Goal: Information Seeking & Learning: Check status

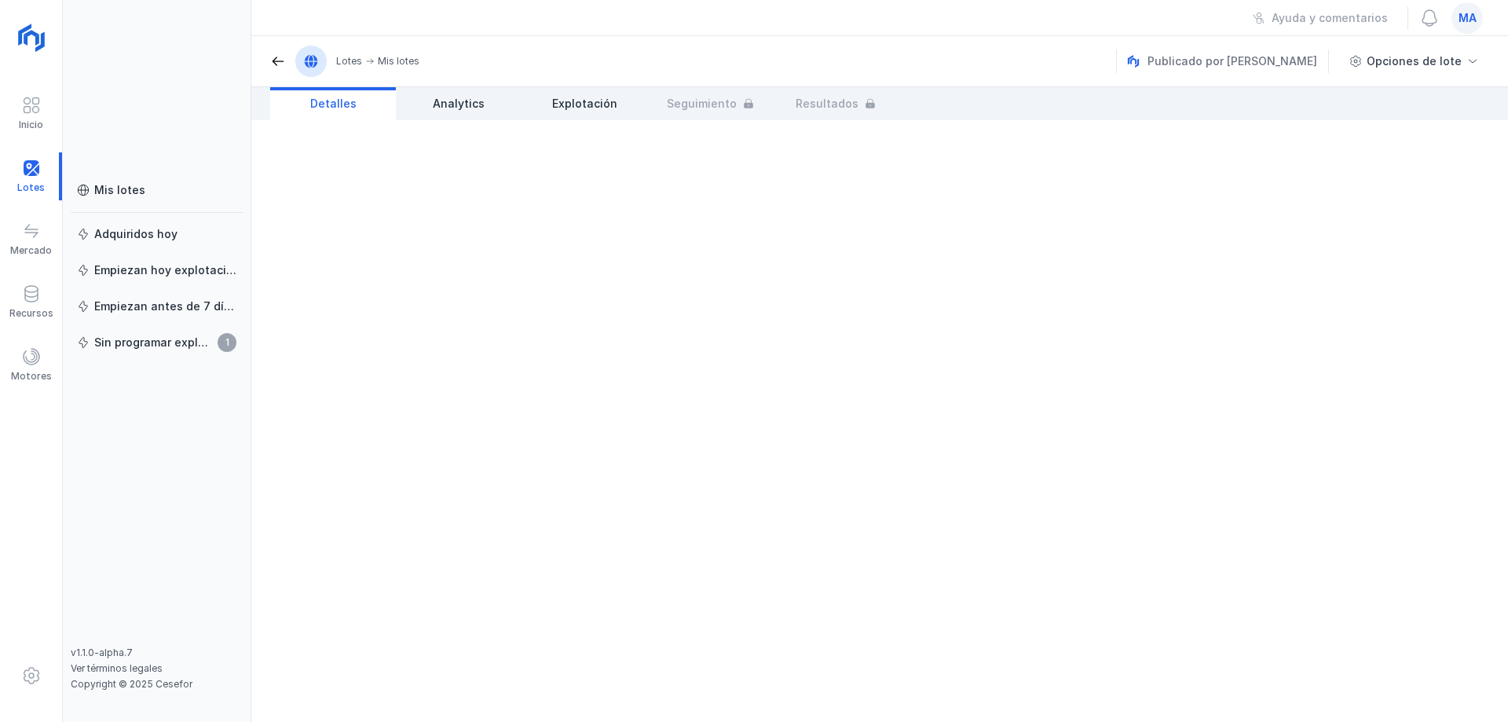
click at [526, 337] on div at bounding box center [879, 421] width 1257 height 602
click at [152, 185] on div "Mis lotes" at bounding box center [156, 190] width 159 height 16
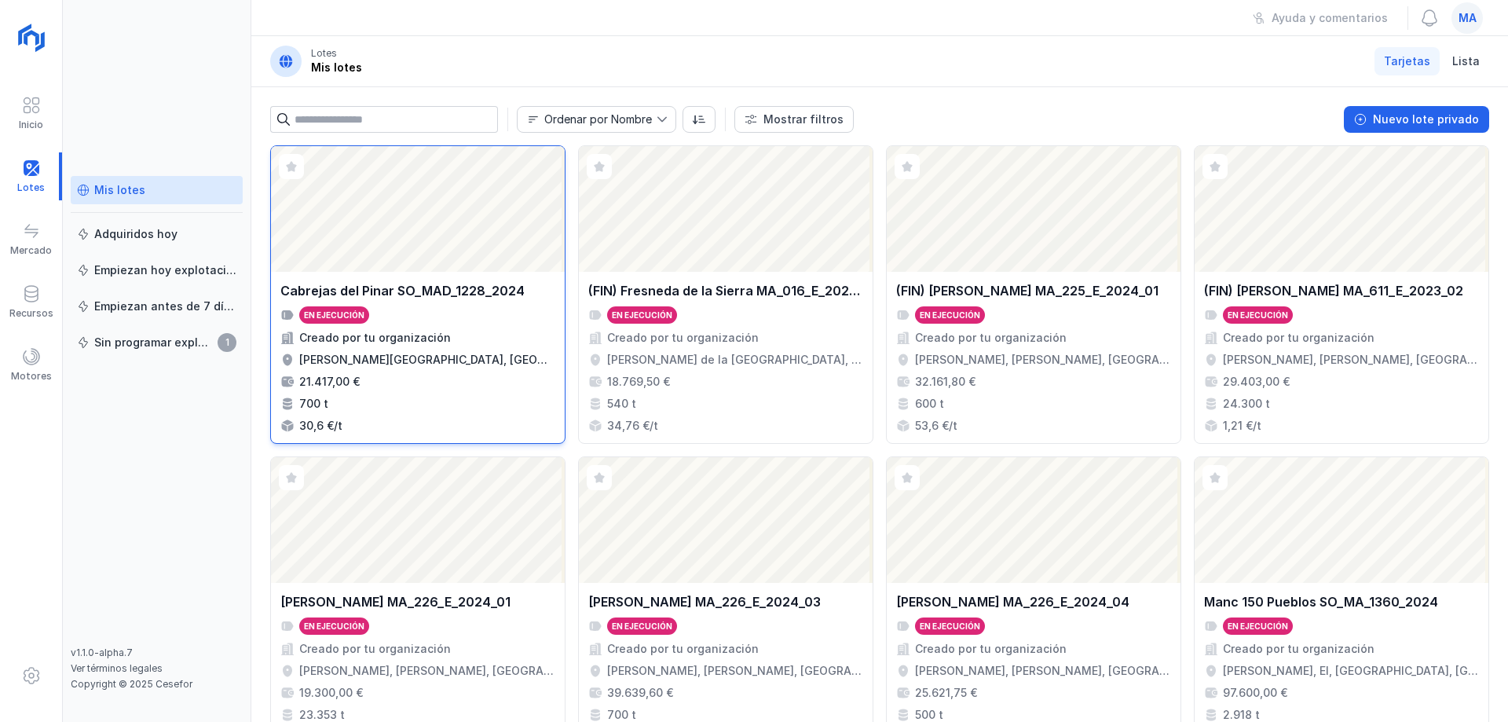
click at [472, 372] on div "[PERSON_NAME] SO_MAD_1228_2024 En ejecución Creado por tu organización [PERSON_…" at bounding box center [417, 357] width 275 height 152
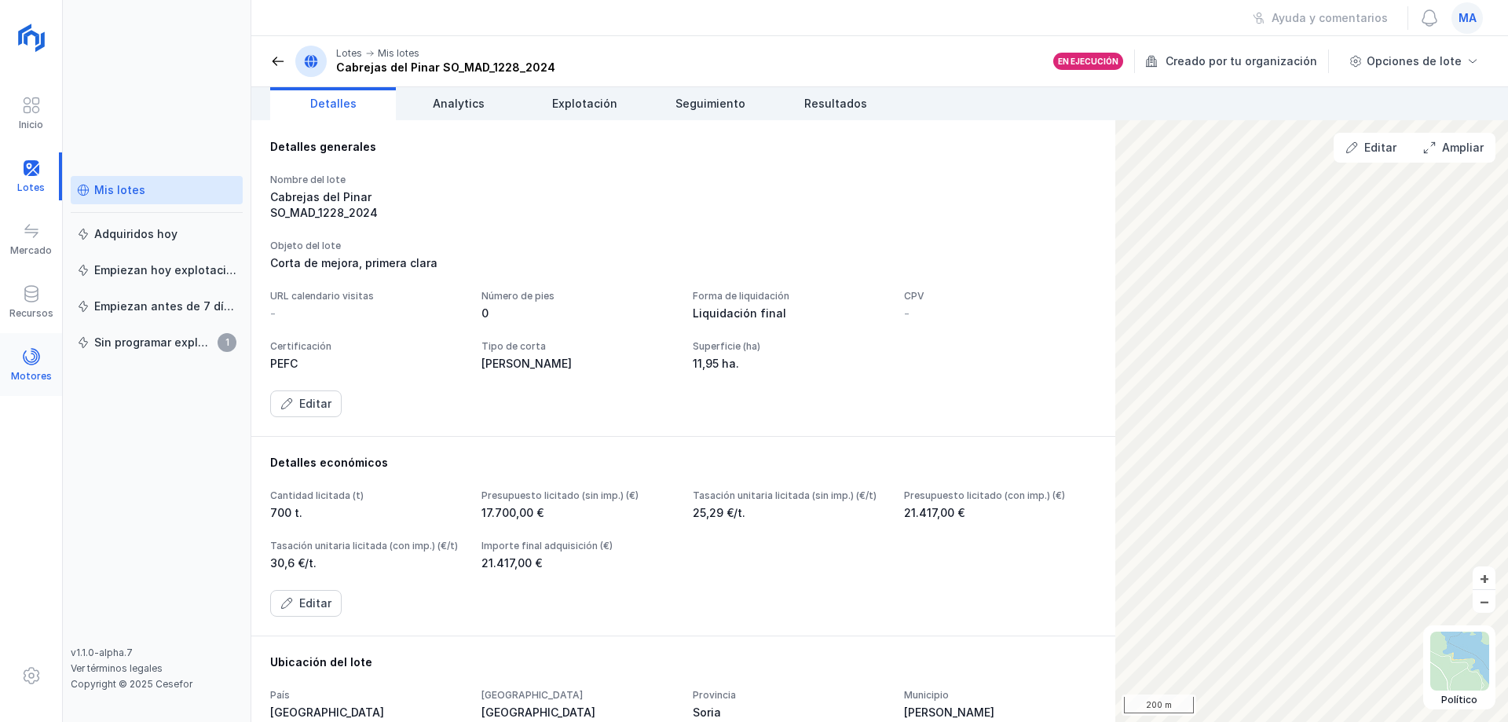
click at [38, 359] on span at bounding box center [31, 356] width 19 height 19
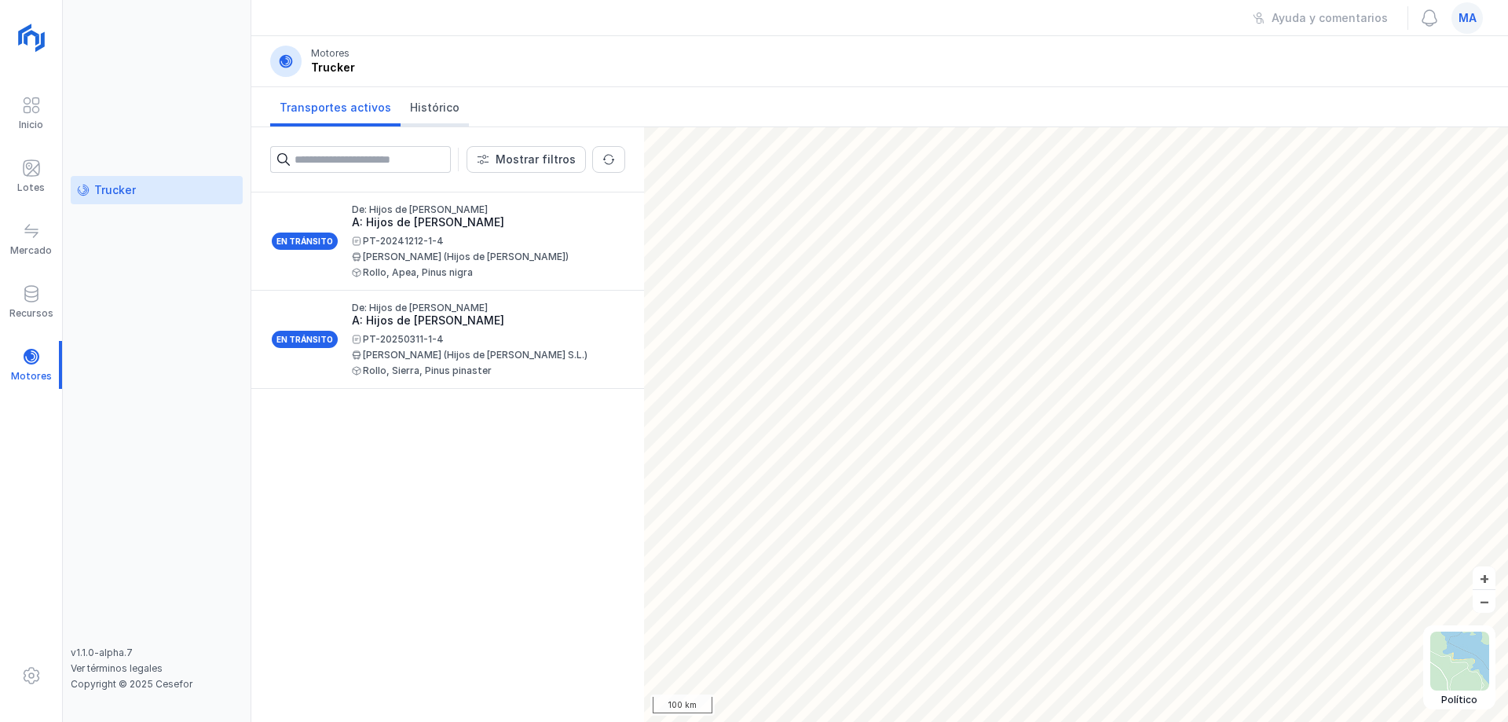
click at [439, 104] on span "Histórico" at bounding box center [434, 108] width 49 height 16
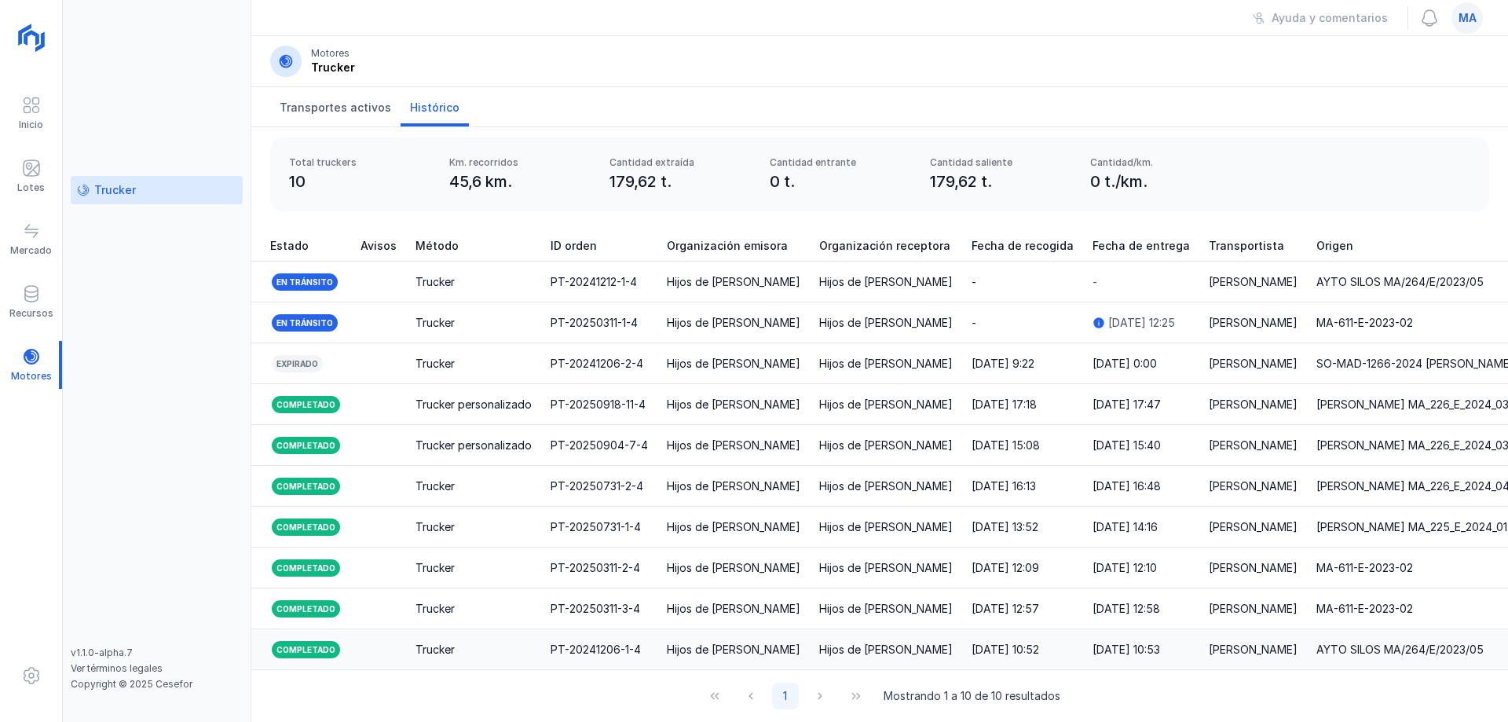
click at [472, 642] on div "Trucker" at bounding box center [474, 650] width 116 height 16
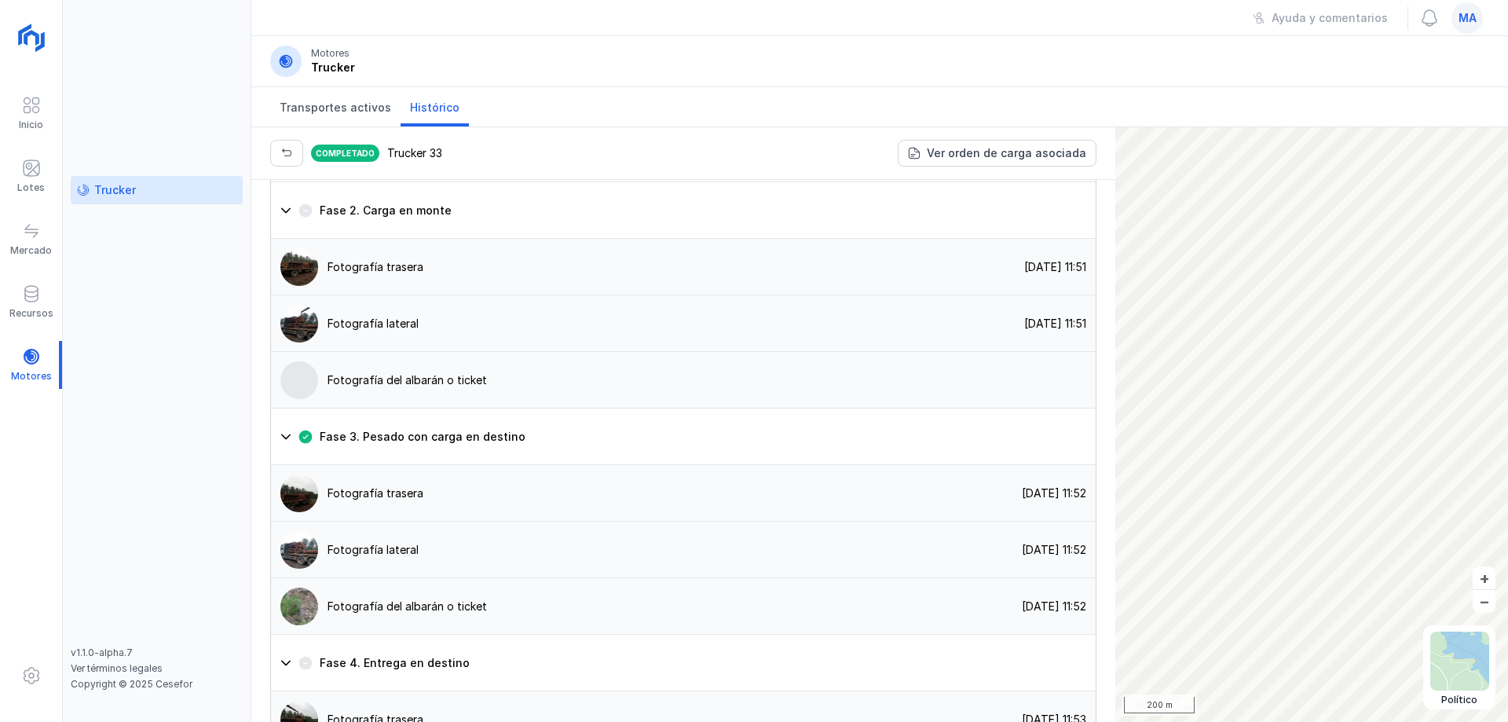
scroll to position [1178, 0]
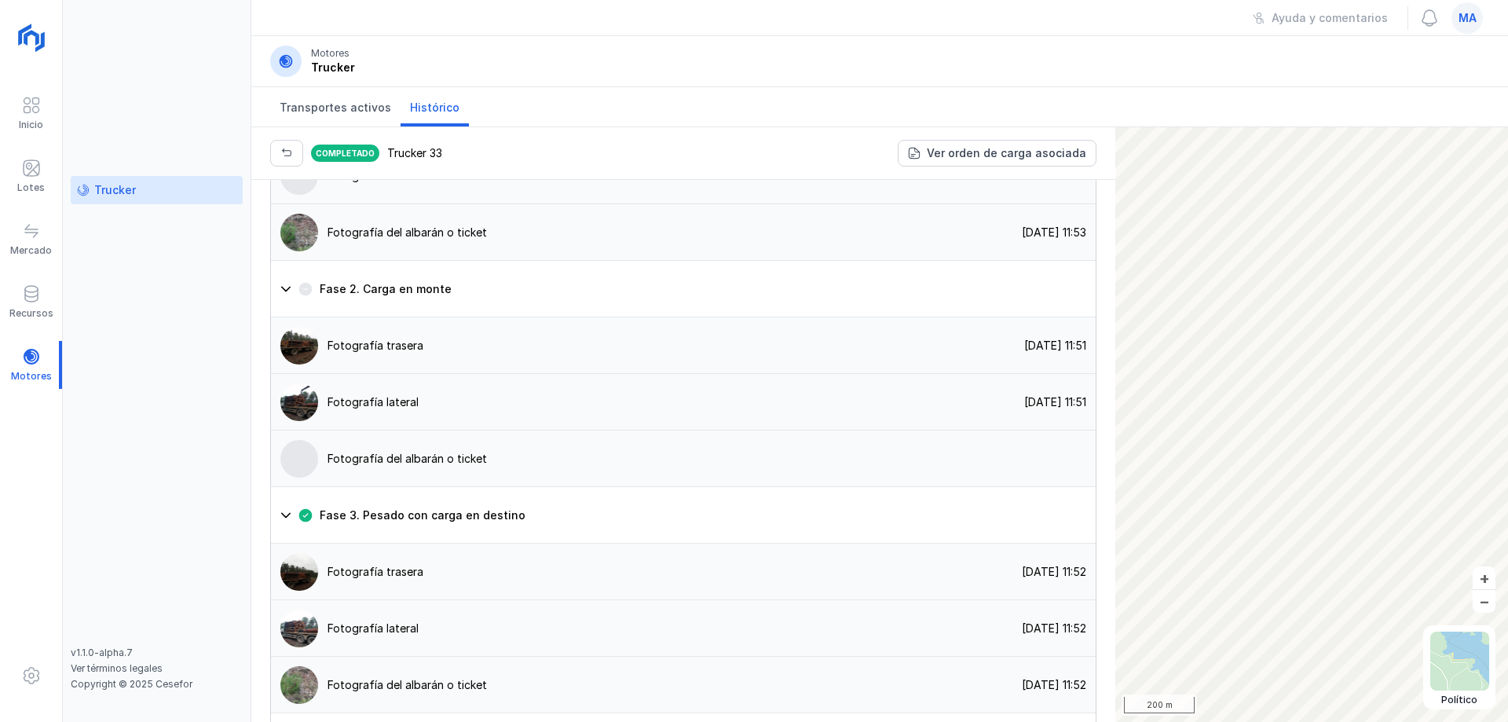
click at [417, 127] on div "Fotografía trasera" at bounding box center [376, 120] width 96 height 16
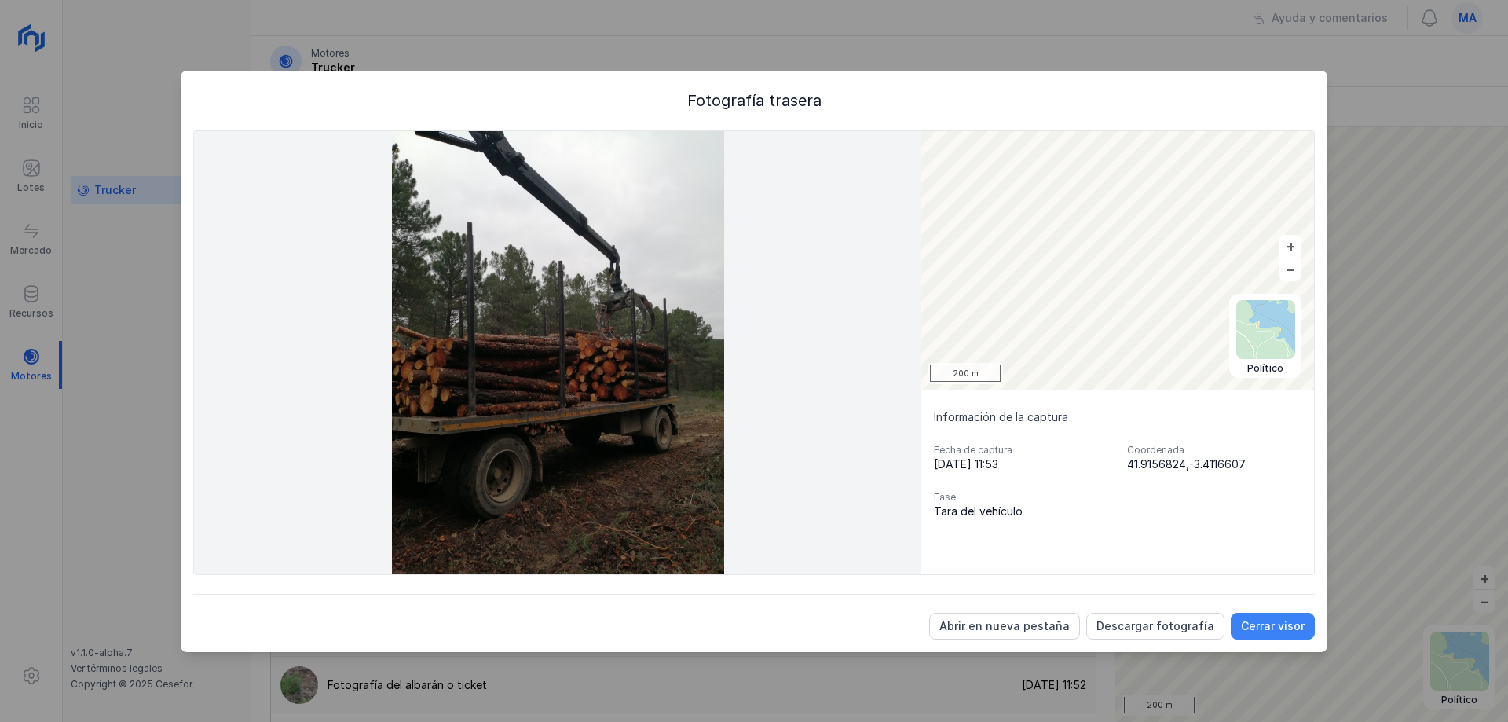
click at [1268, 633] on div "Cerrar visor" at bounding box center [1273, 626] width 64 height 16
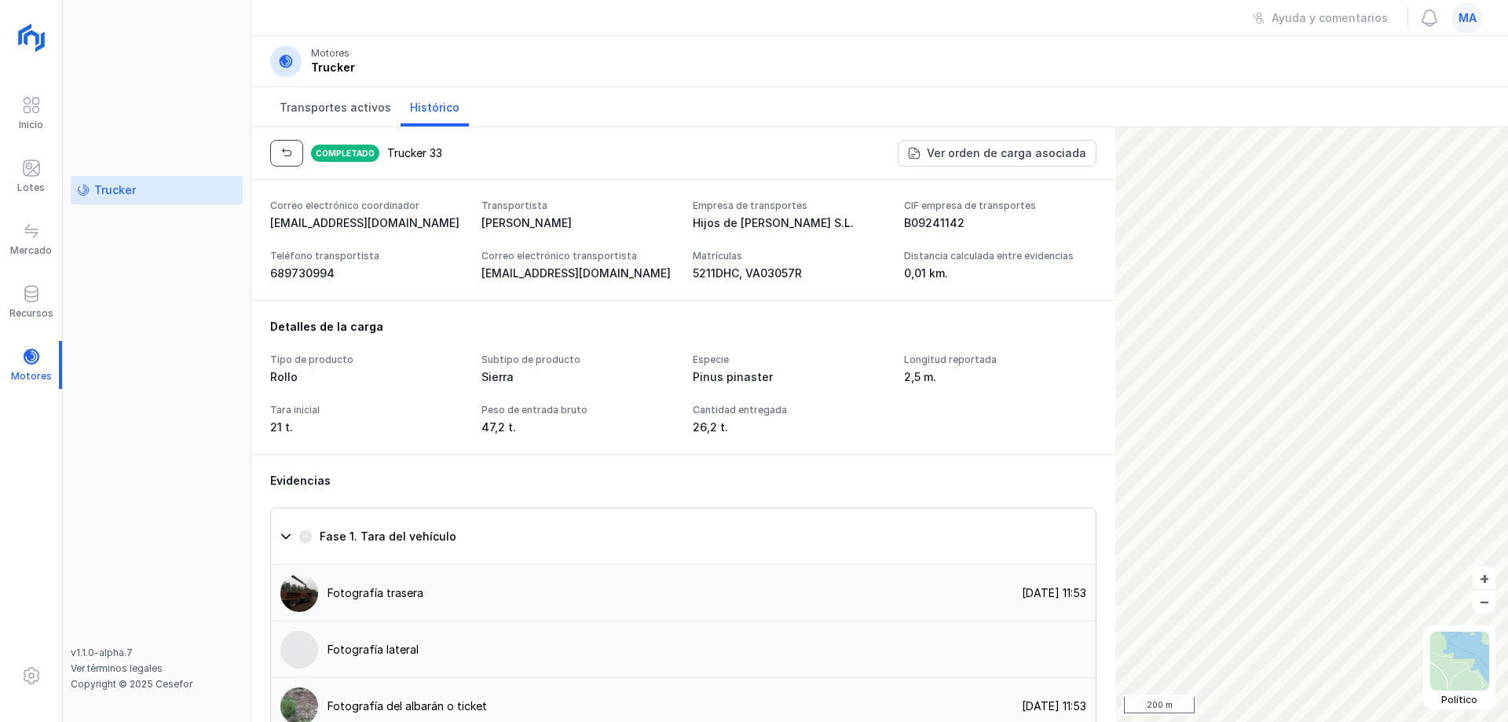
scroll to position [545, 0]
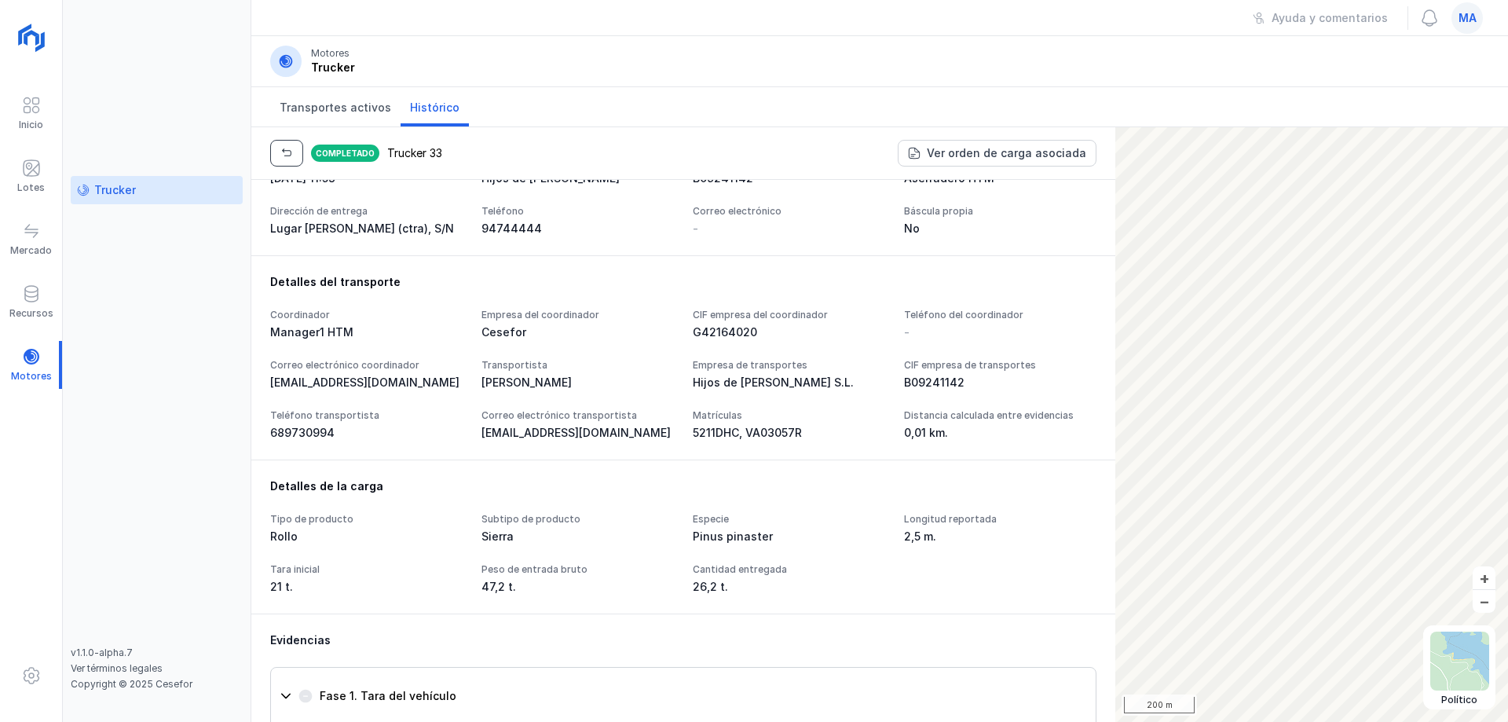
click at [295, 147] on button "button" at bounding box center [286, 153] width 33 height 27
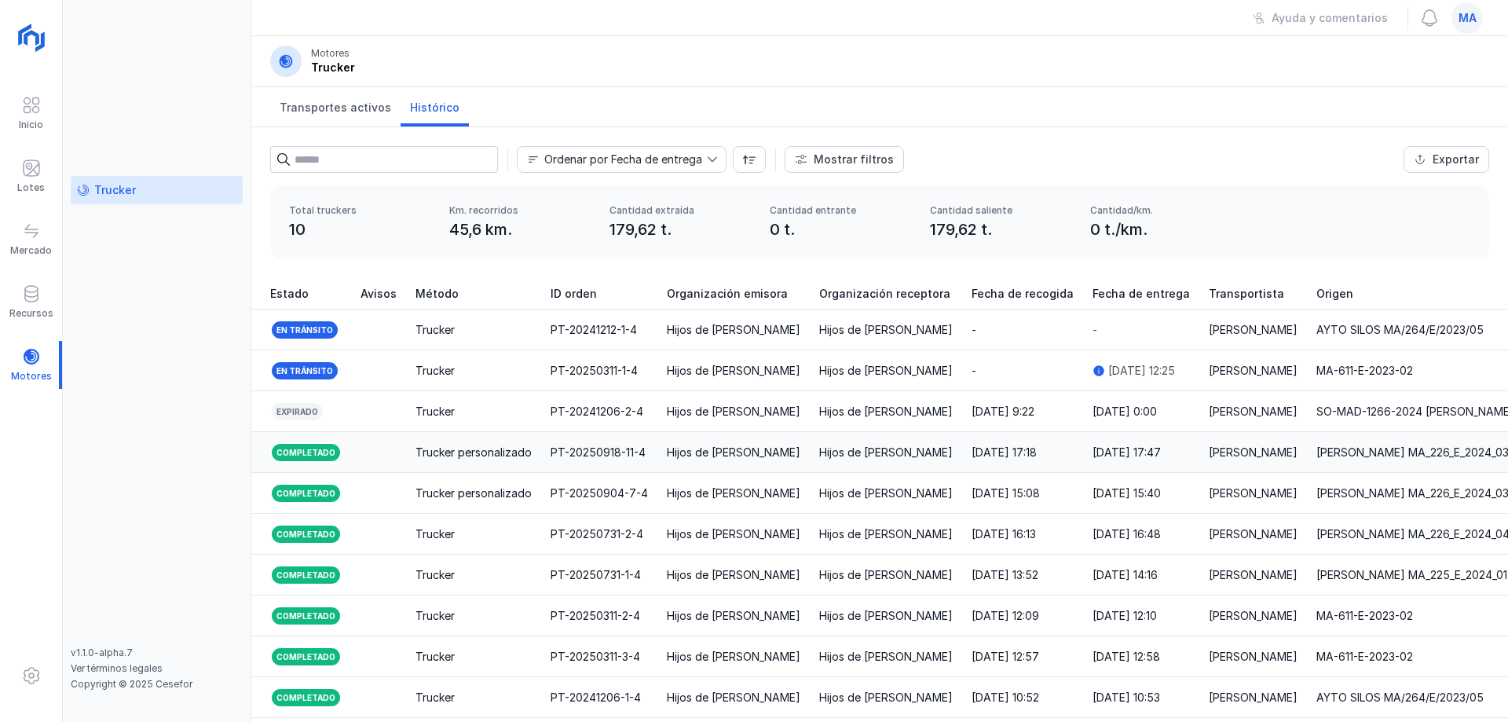
click at [1025, 458] on div "[DATE] 17:18" at bounding box center [1004, 453] width 65 height 16
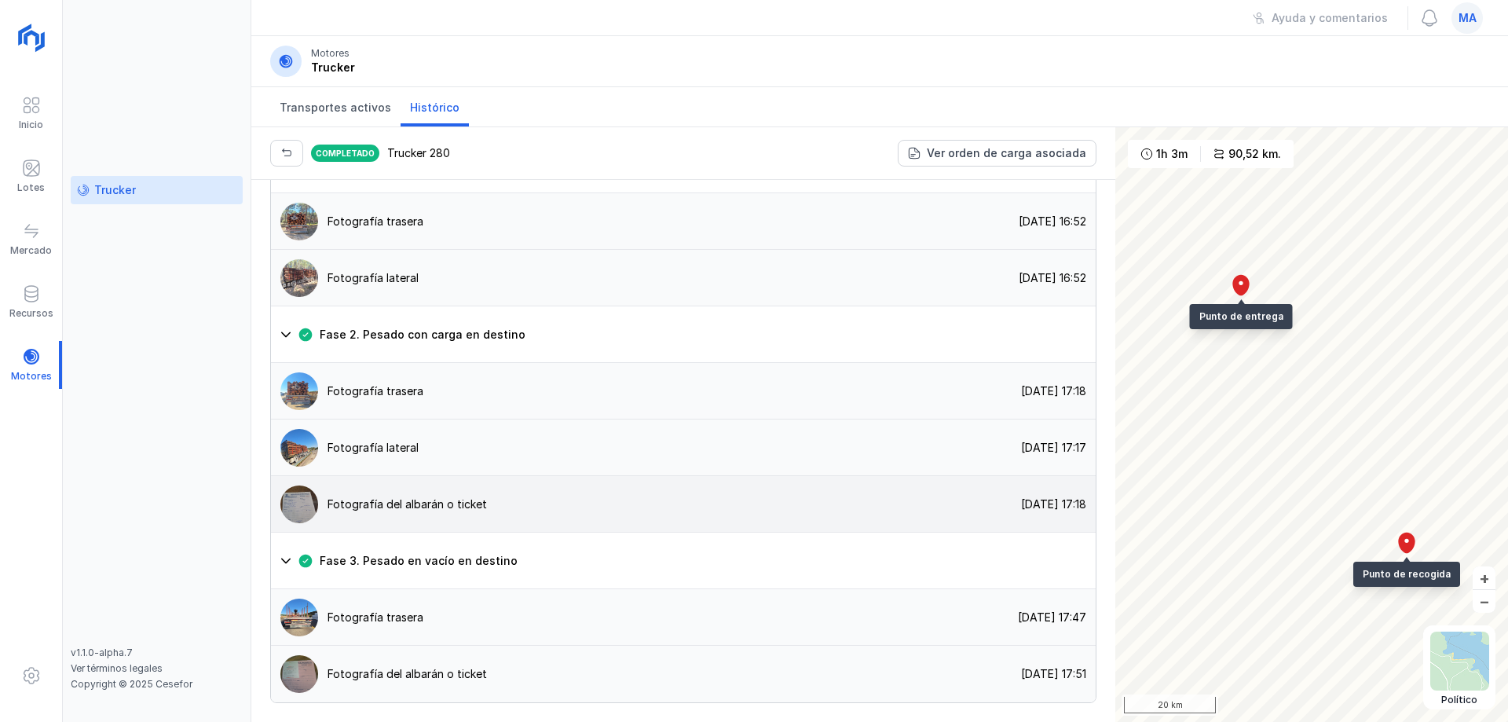
scroll to position [1227, 0]
click at [478, 679] on div "Fotografía del albarán o ticket" at bounding box center [407, 674] width 159 height 16
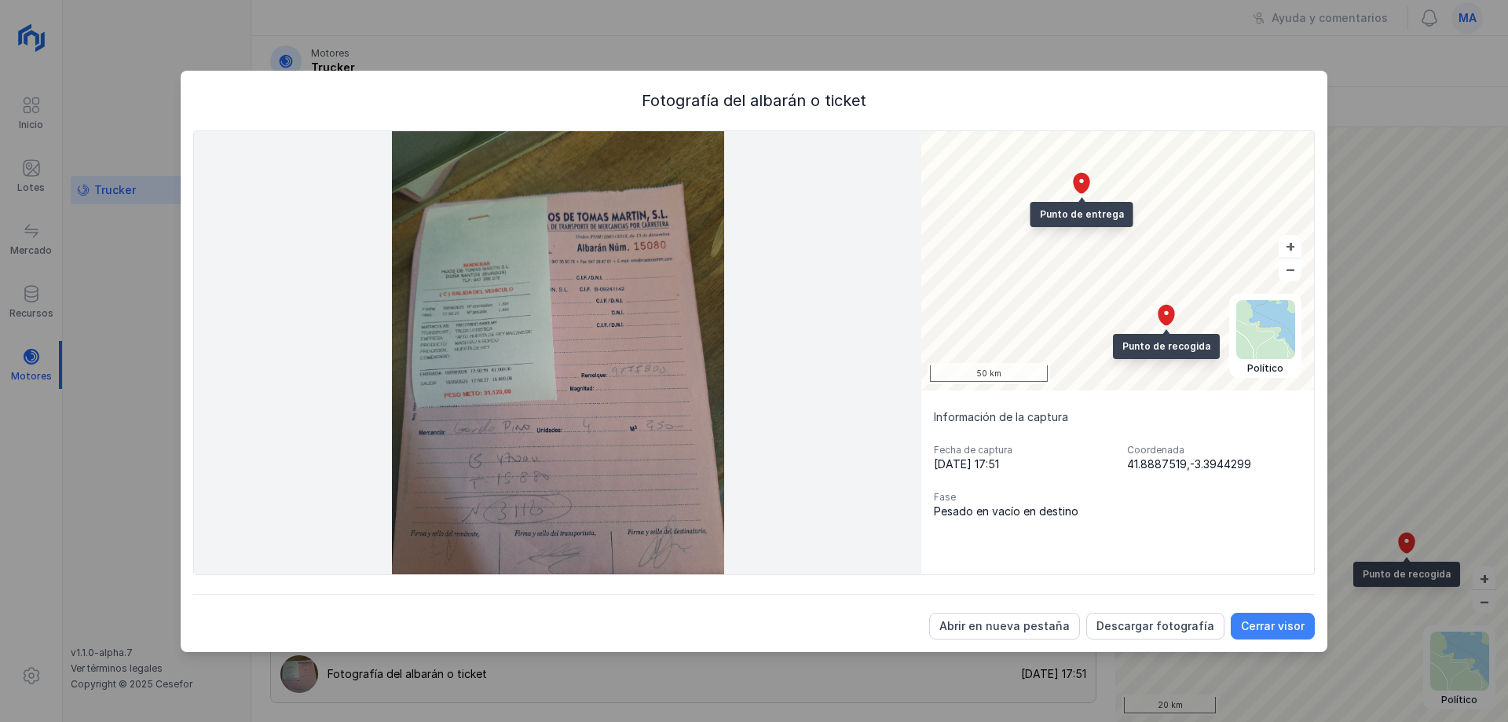
click at [1273, 622] on div "Cerrar visor" at bounding box center [1273, 626] width 64 height 16
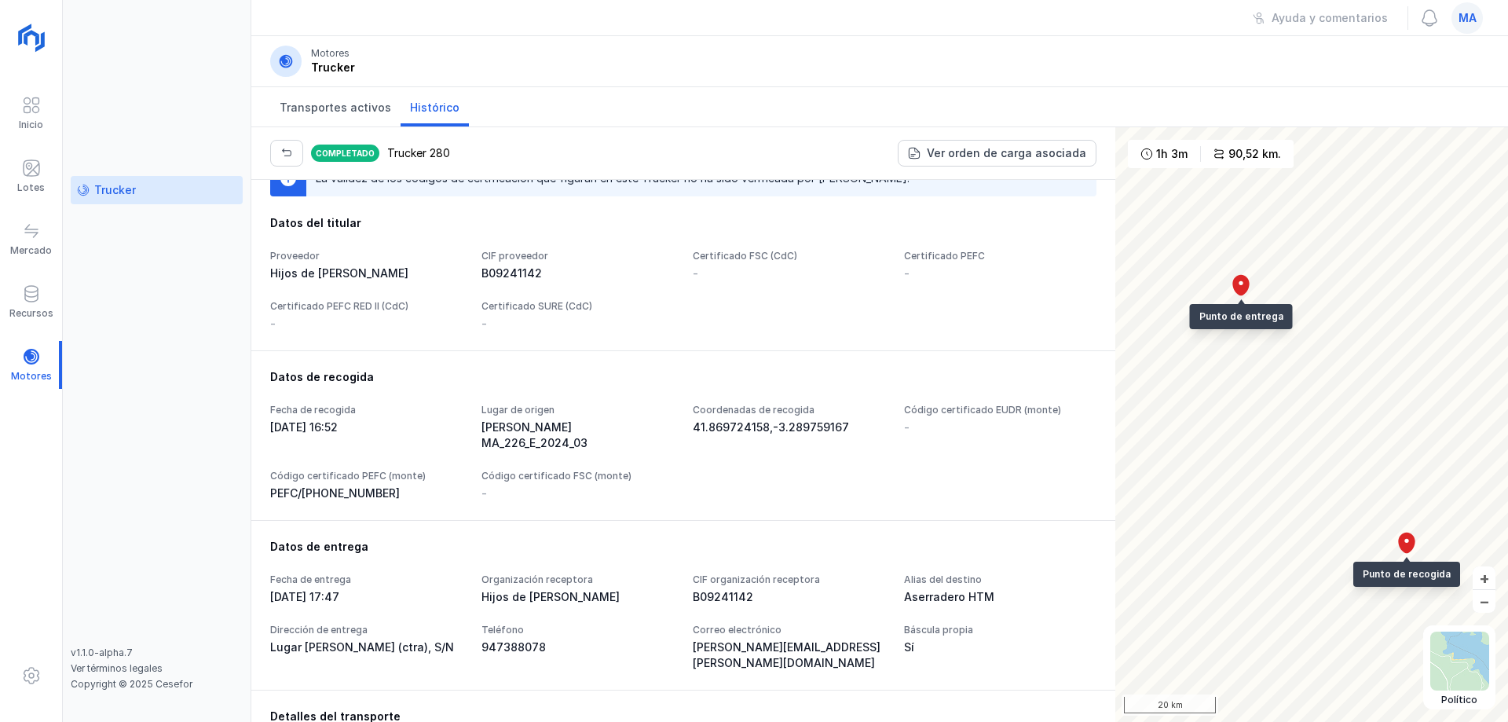
scroll to position [157, 0]
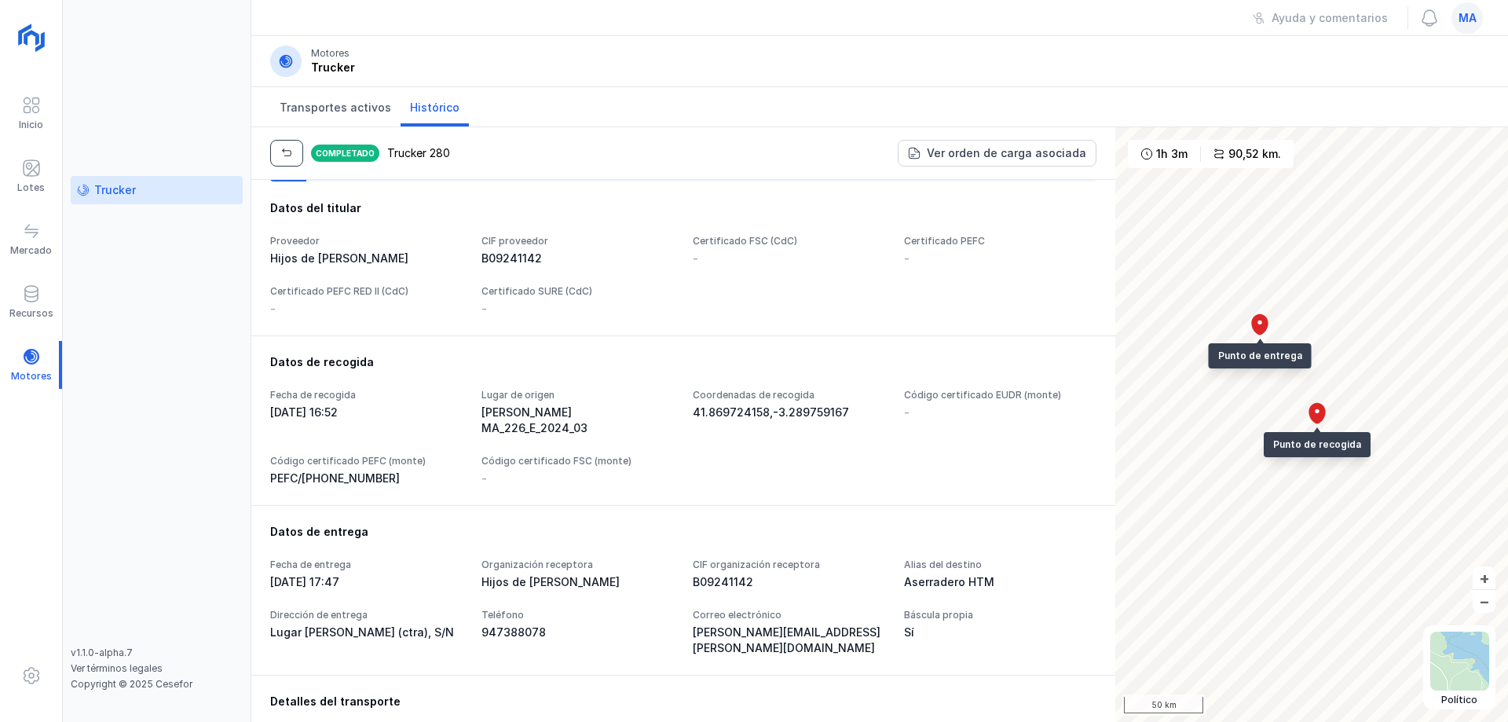
click at [281, 151] on span "button" at bounding box center [286, 153] width 13 height 13
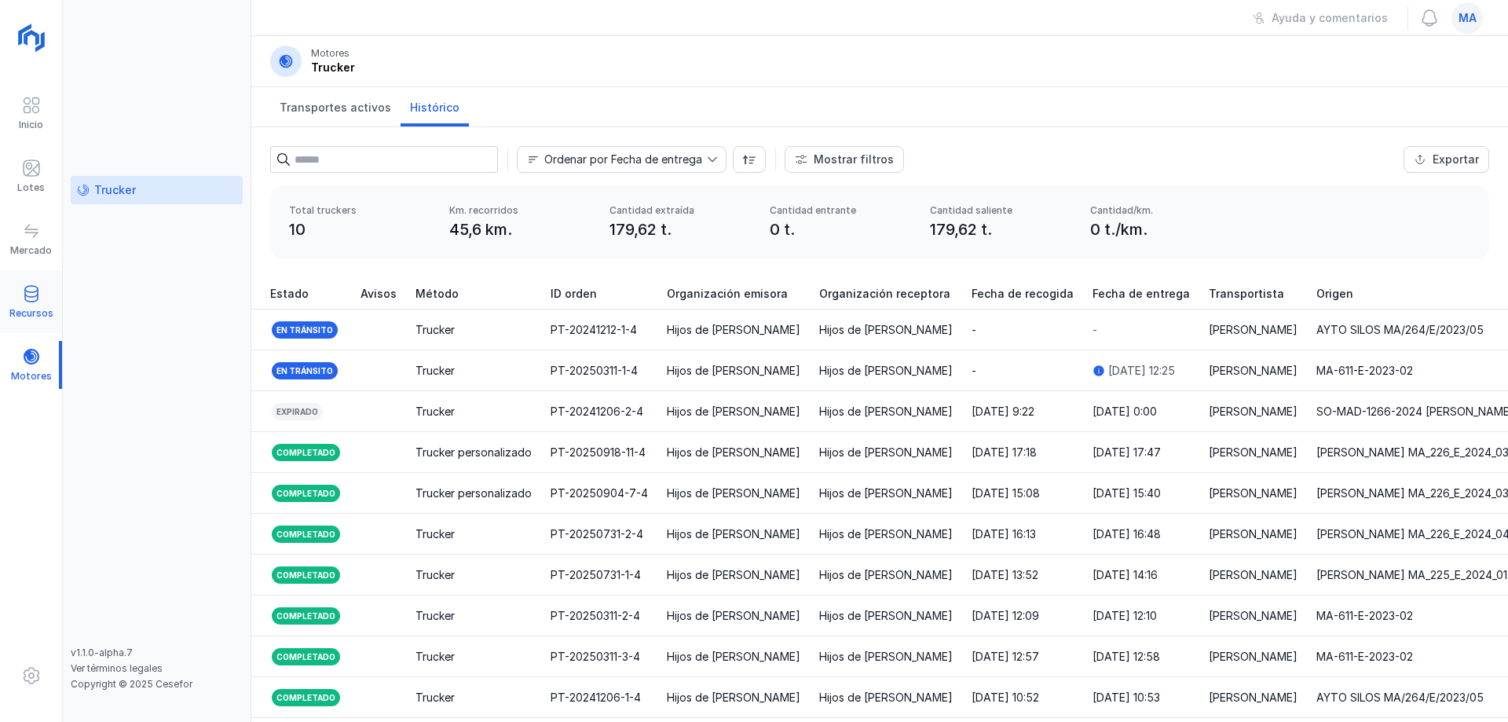
click at [41, 295] on div "Recursos" at bounding box center [31, 302] width 62 height 48
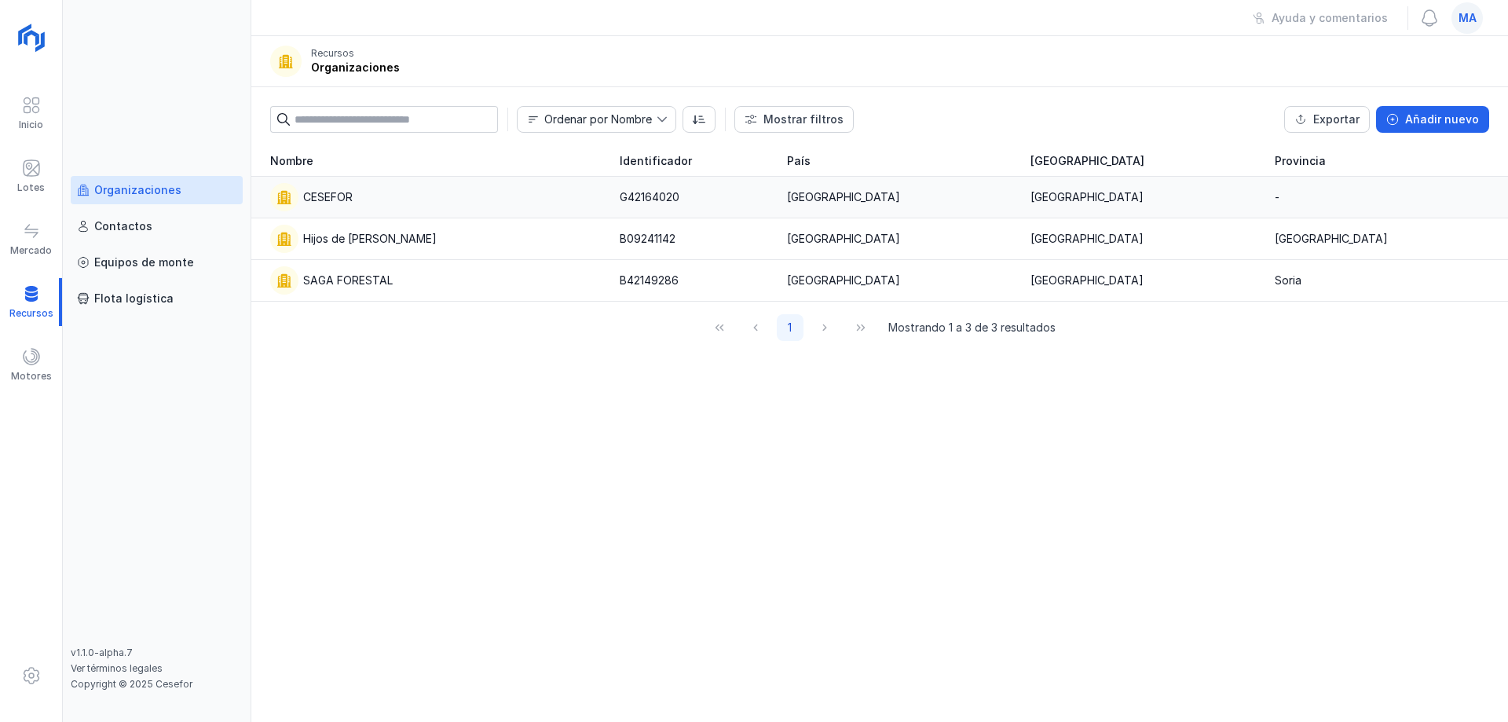
click at [346, 200] on div "CESEFOR" at bounding box center [327, 197] width 49 height 16
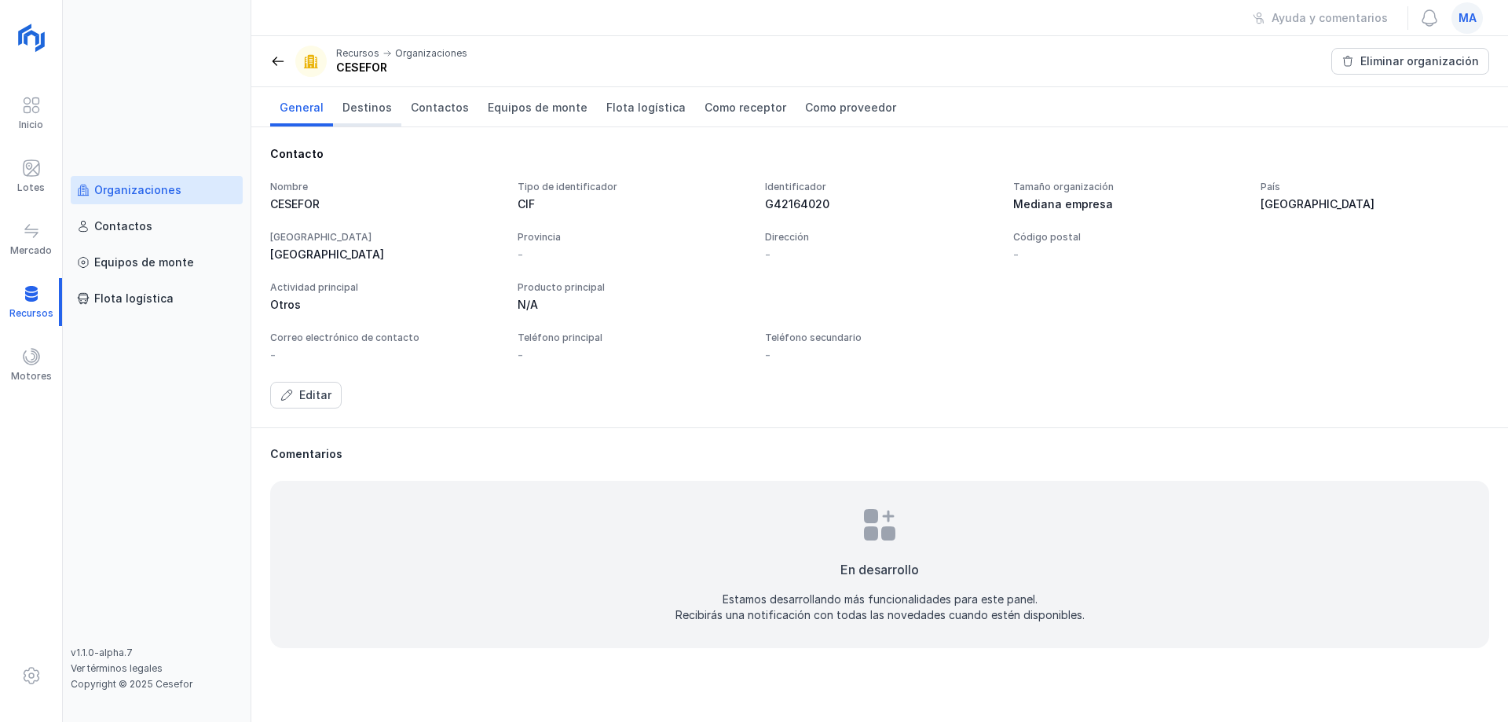
click at [358, 113] on span "Destinos" at bounding box center [366, 108] width 49 height 16
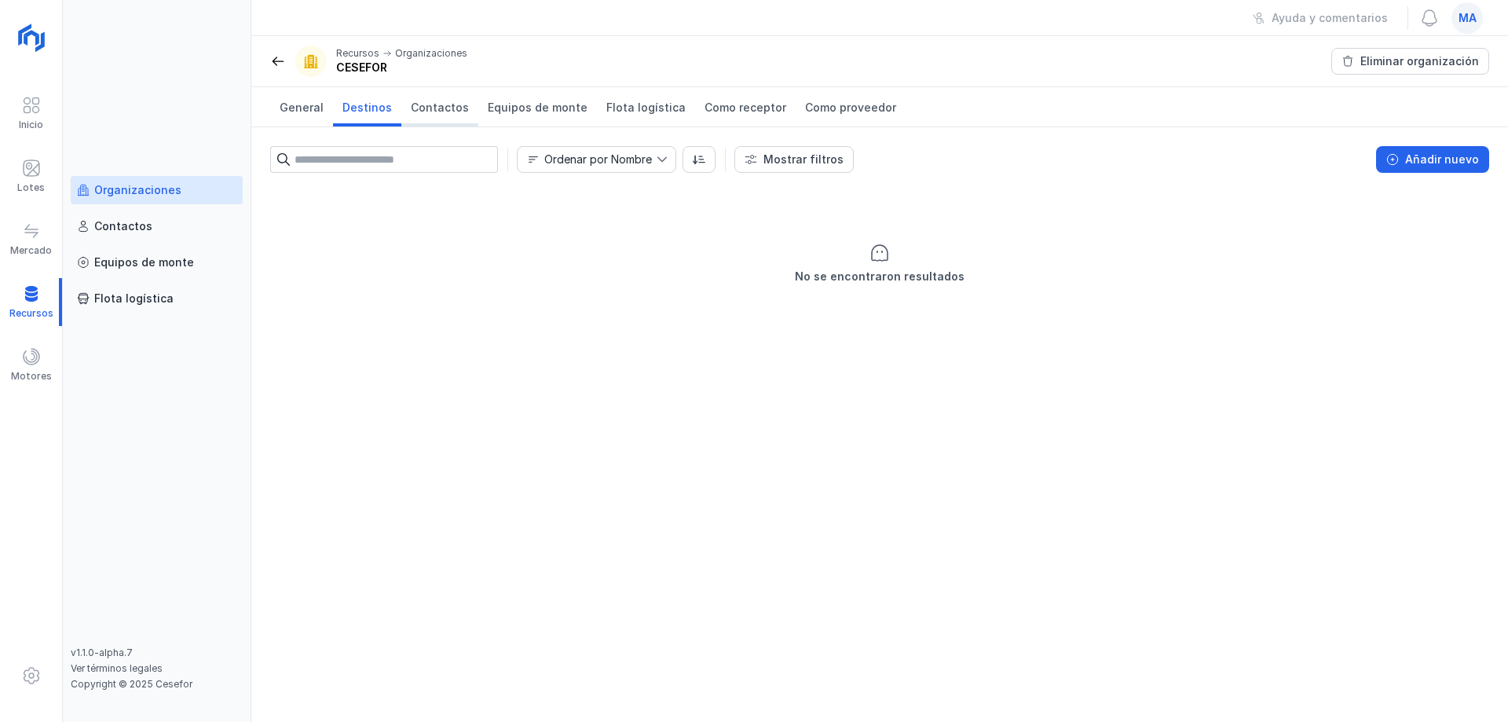
click at [418, 110] on span "Contactos" at bounding box center [440, 108] width 58 height 16
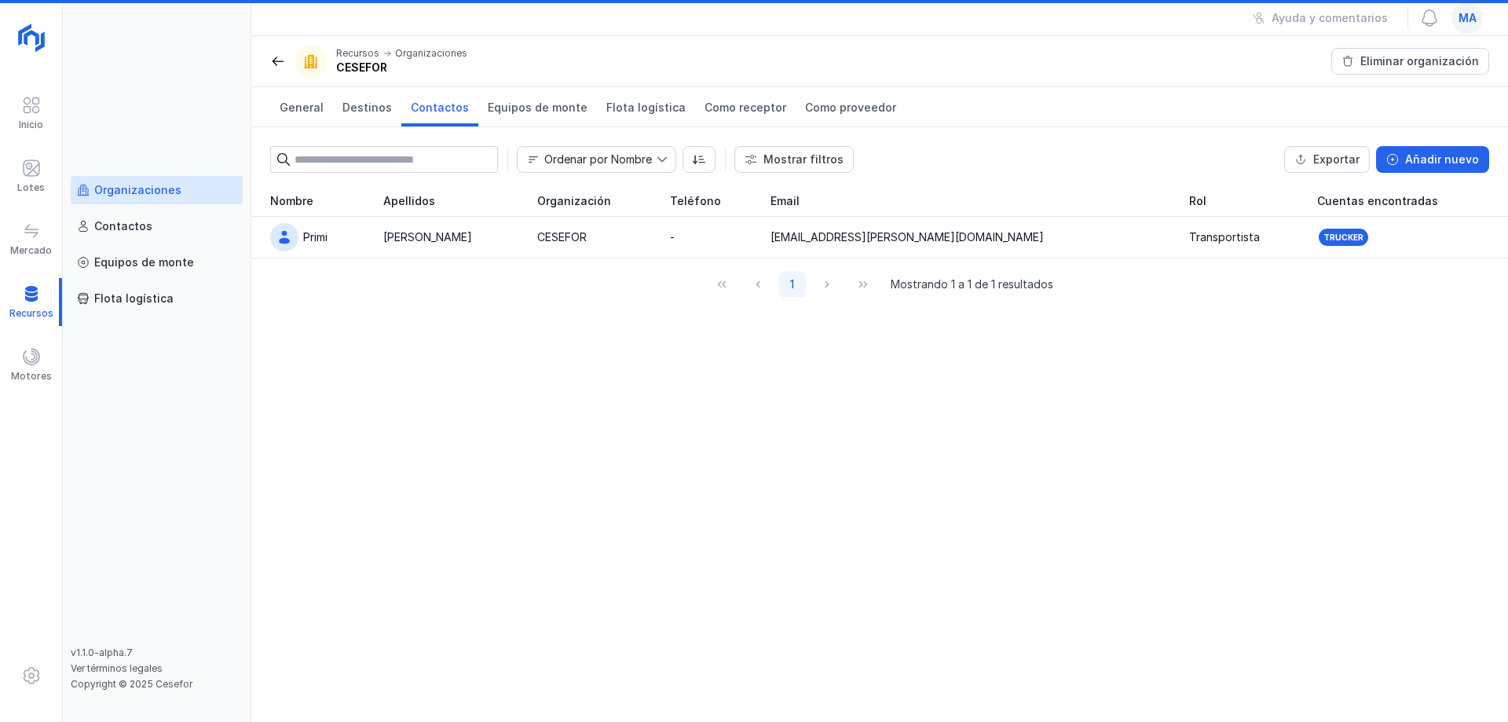
click at [163, 185] on div "Organizaciones" at bounding box center [137, 190] width 87 height 16
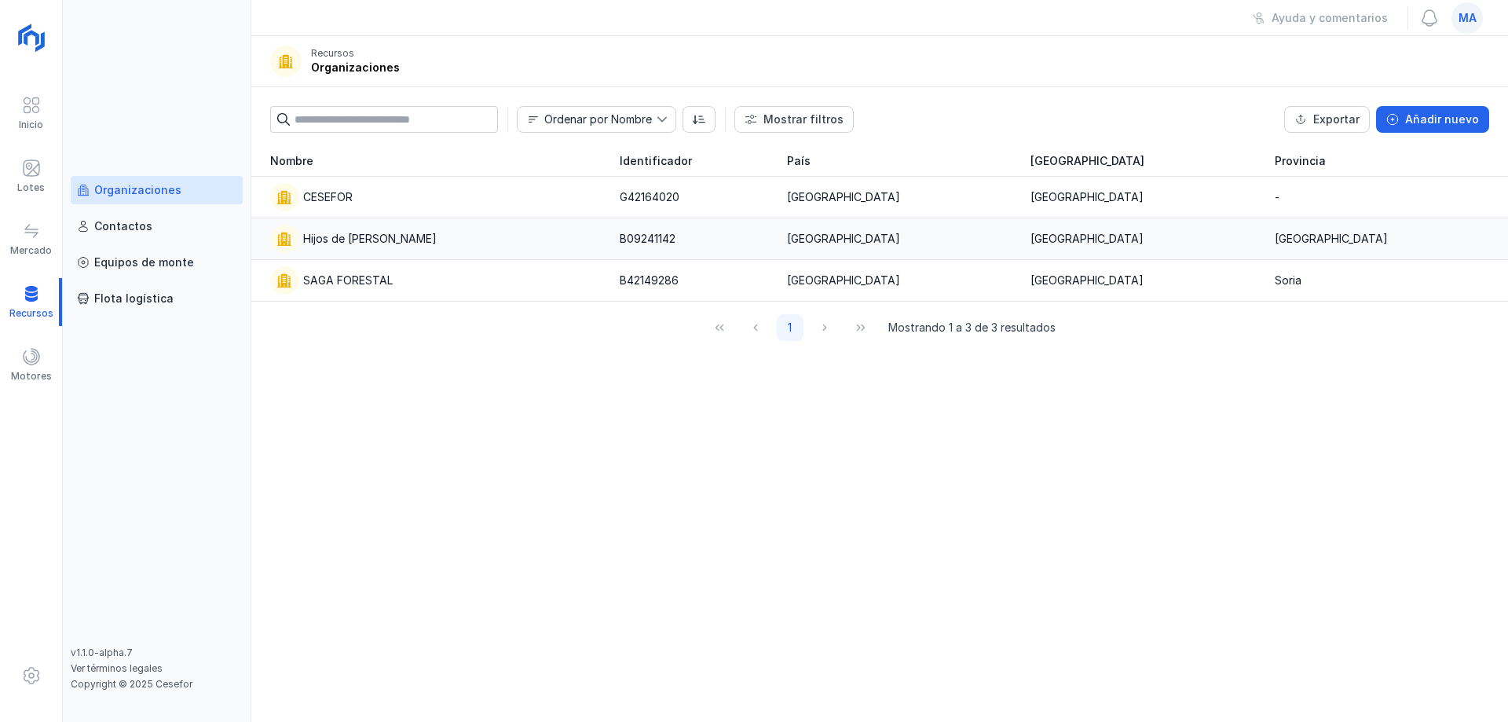
click at [396, 232] on div "Hijos de [PERSON_NAME]" at bounding box center [370, 239] width 134 height 16
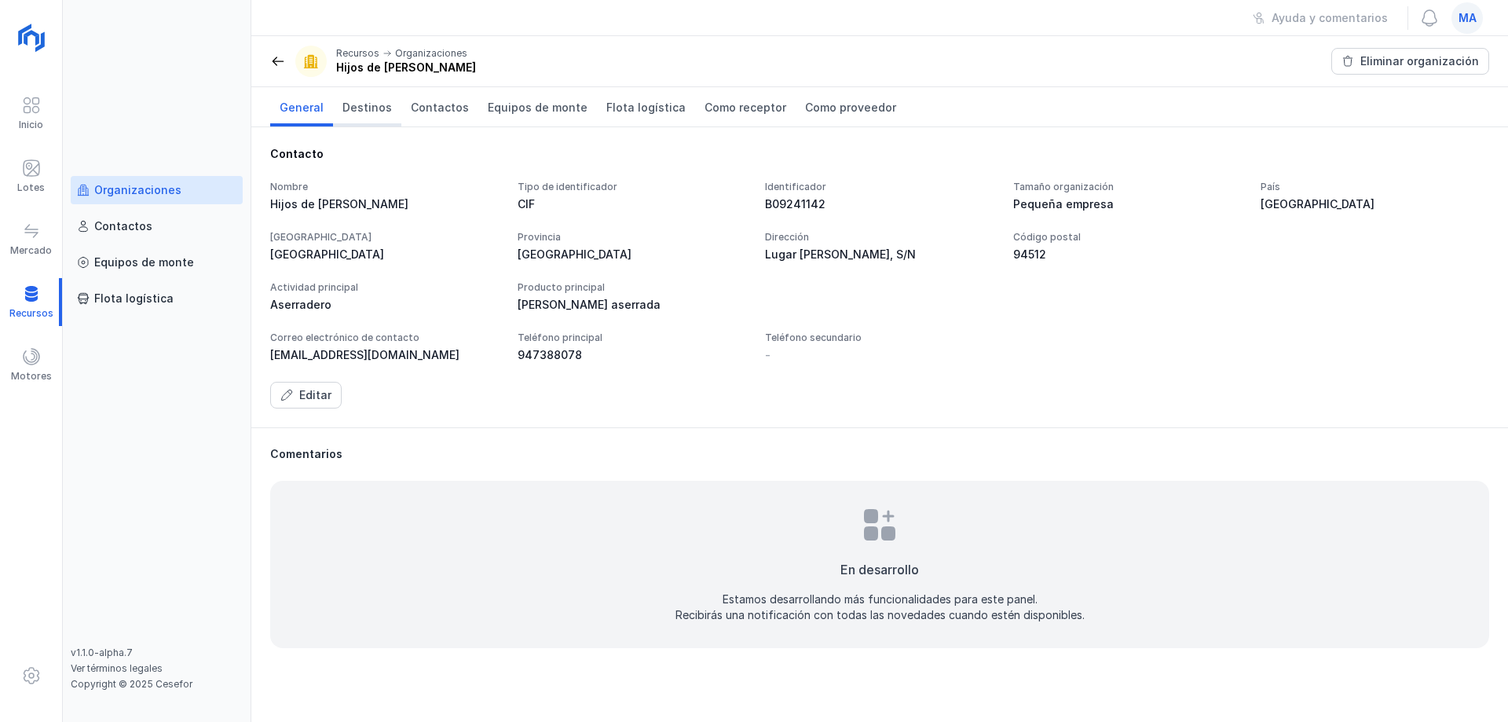
click at [365, 101] on span "Destinos" at bounding box center [366, 108] width 49 height 16
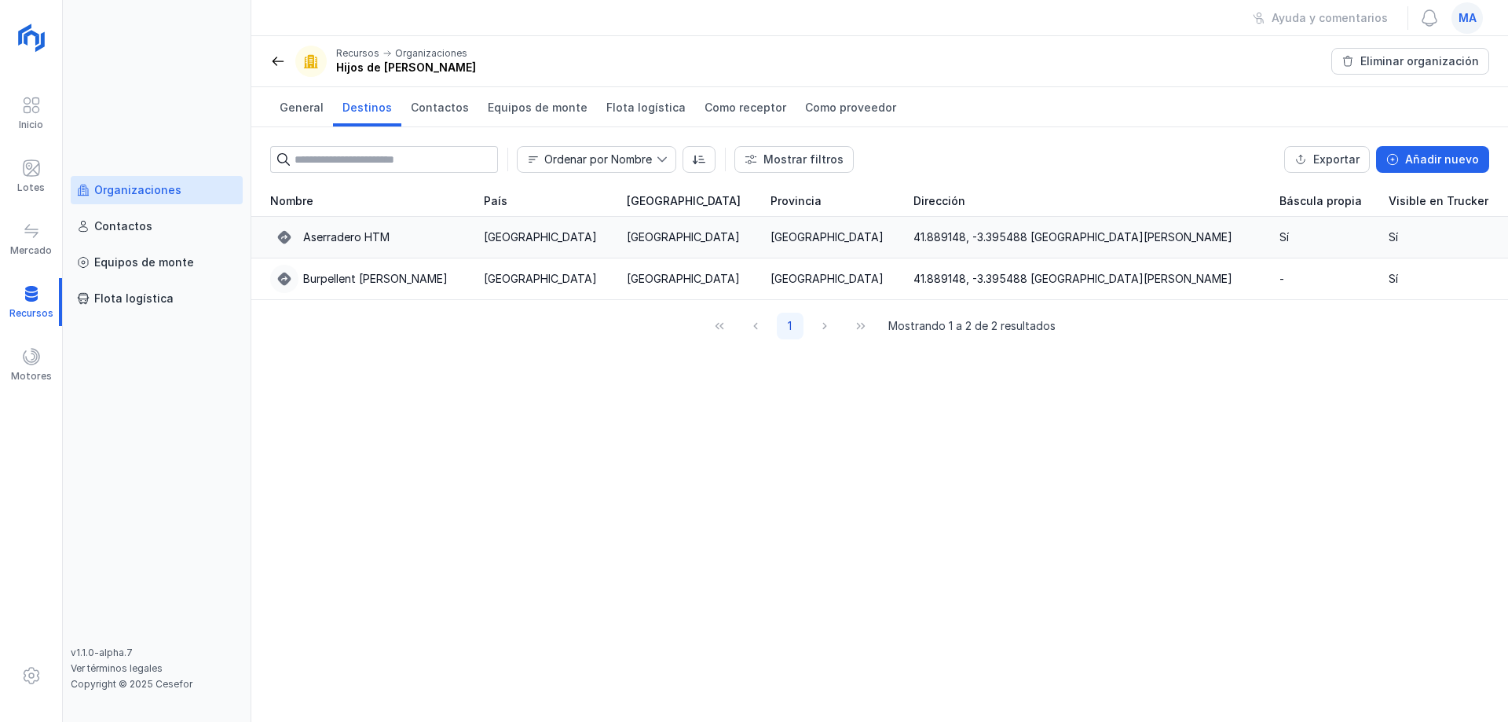
click at [461, 225] on div "Aserradero HTM" at bounding box center [367, 237] width 195 height 28
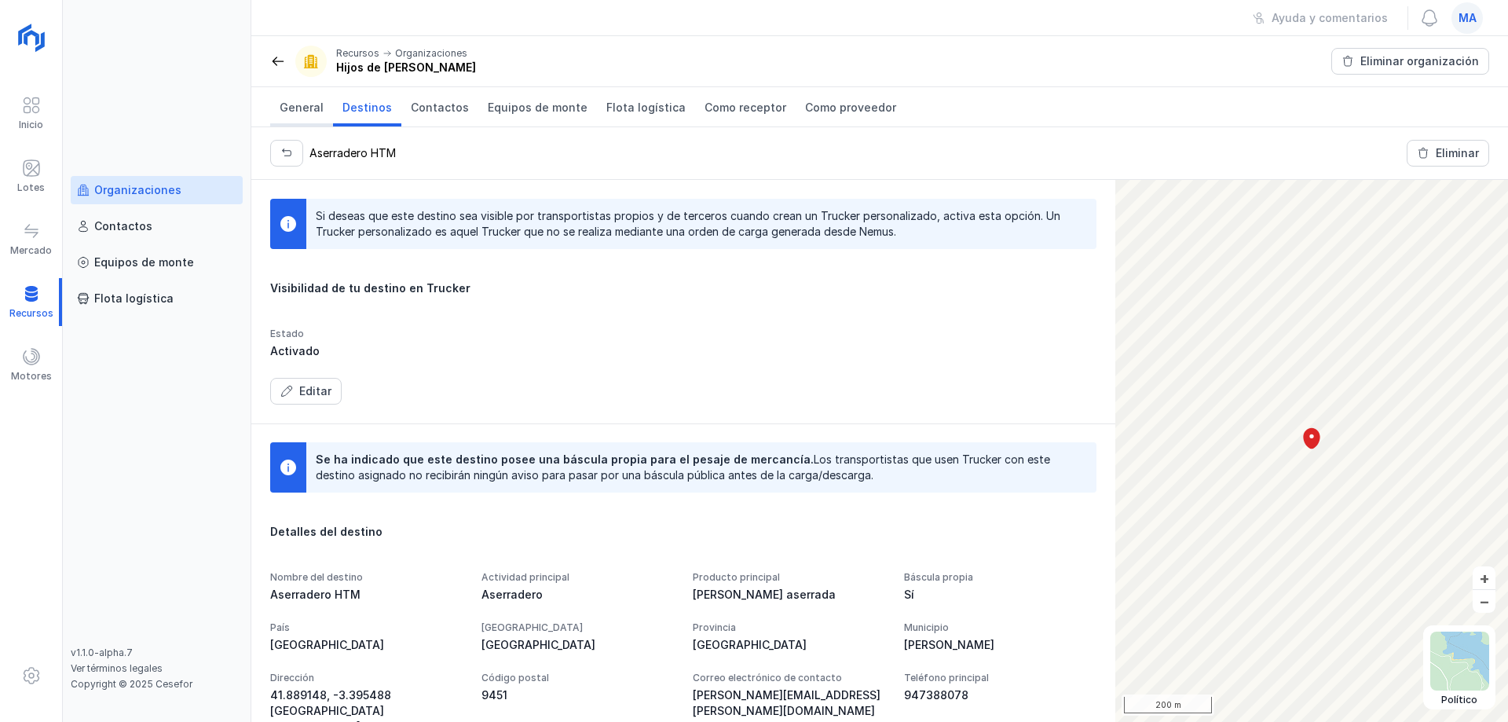
click at [294, 115] on span "General" at bounding box center [302, 108] width 44 height 16
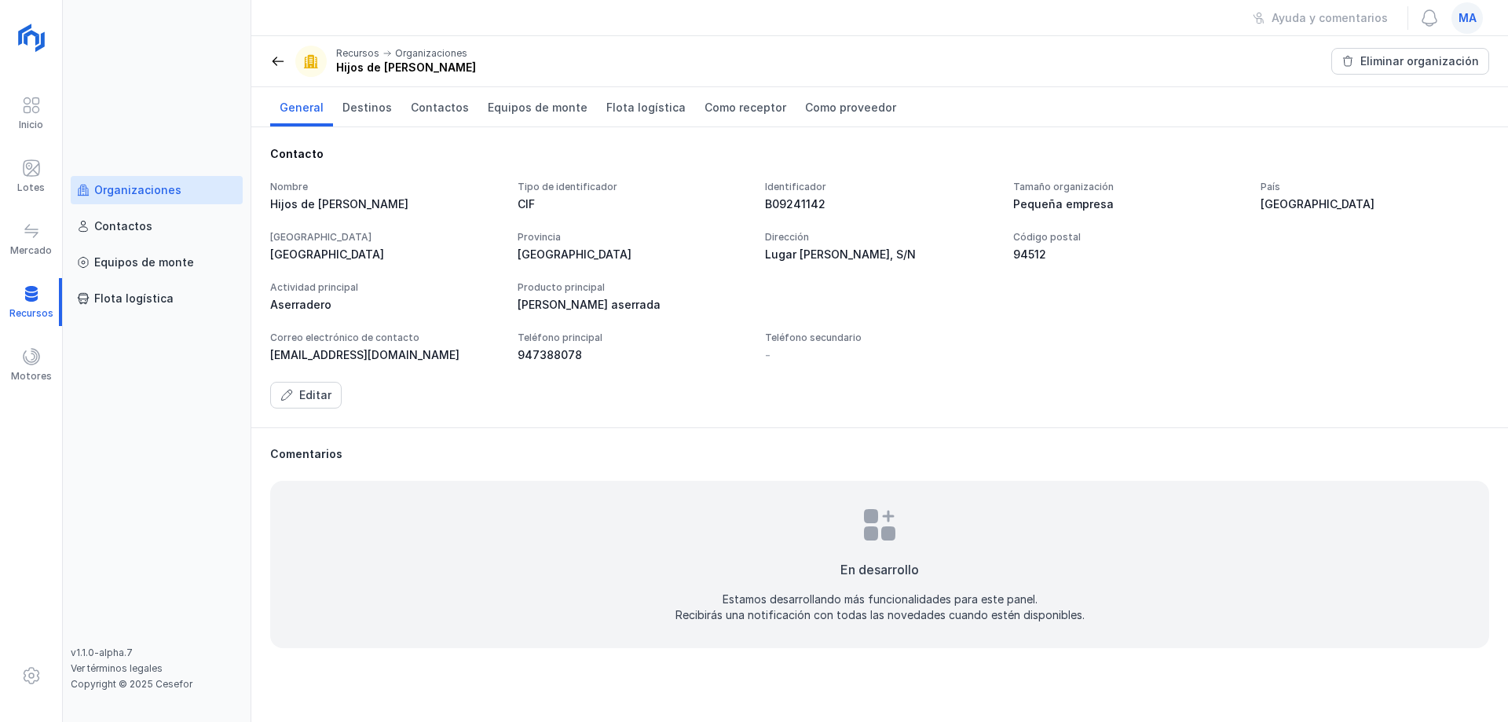
click at [280, 68] on span at bounding box center [278, 61] width 16 height 16
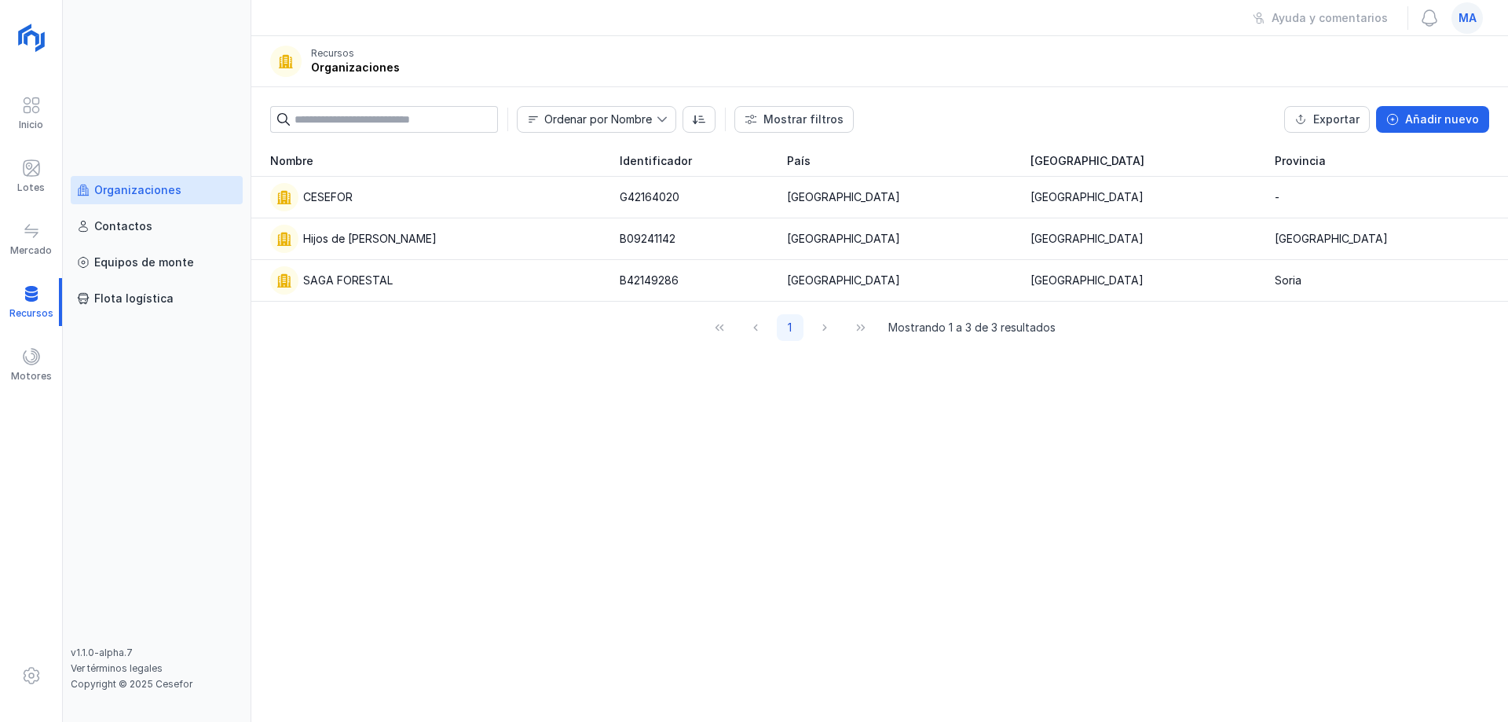
click at [244, 417] on div "Organizaciones Contactos Equipos de [PERSON_NAME] logística v1.1.0-alpha.7 Ver …" at bounding box center [157, 361] width 189 height 722
click at [499, 422] on div "Nombre Identificador [GEOGRAPHIC_DATA] CESEFOR G42164020 [GEOGRAPHIC_DATA] [GEO…" at bounding box center [879, 433] width 1257 height 577
click at [626, 518] on div "Nombre Identificador [GEOGRAPHIC_DATA] CESEFOR G42164020 [GEOGRAPHIC_DATA] [GEO…" at bounding box center [879, 433] width 1257 height 577
click at [1472, 124] on div "Añadir nuevo" at bounding box center [1442, 120] width 74 height 16
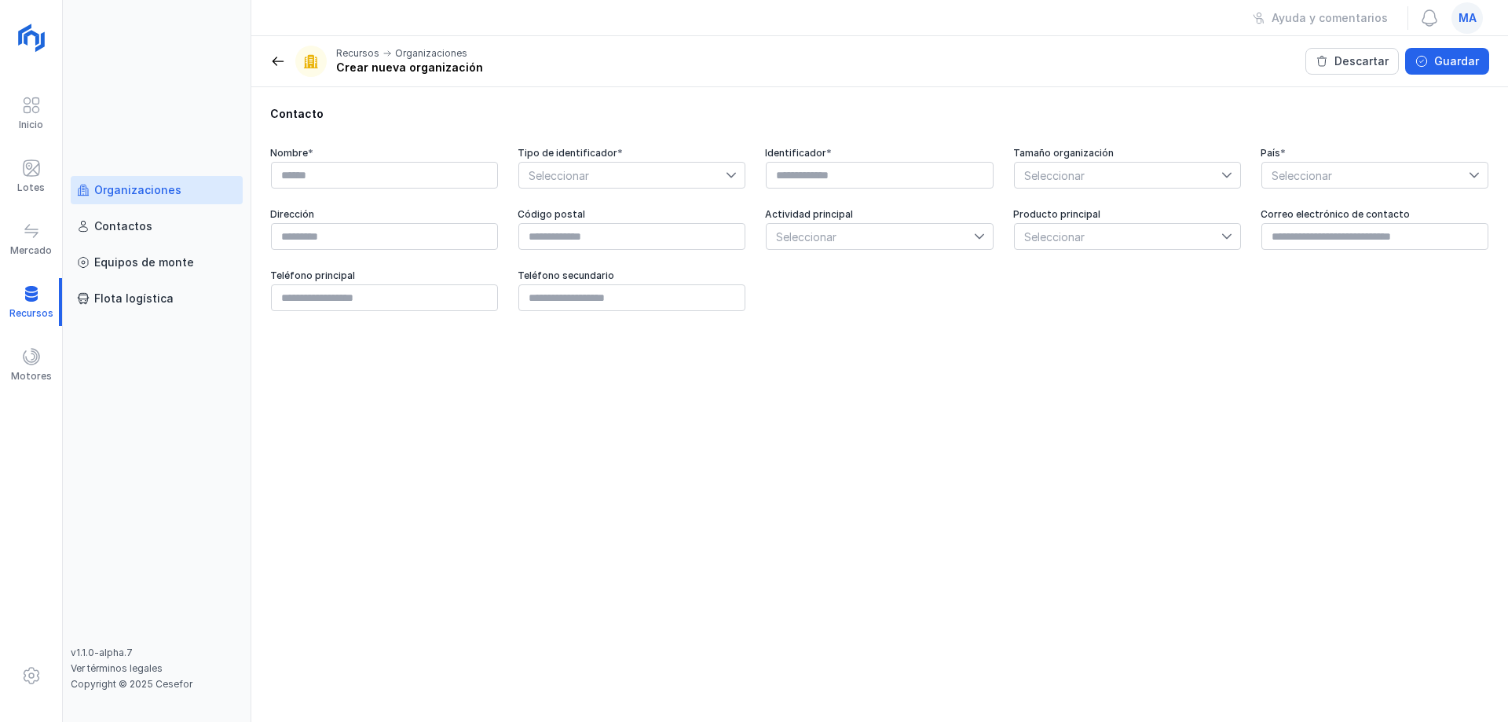
click at [693, 452] on div "Contacto Nombre * Tipo de identificador * Seleccionar Identificador * Tamaño or…" at bounding box center [879, 404] width 1257 height 635
click at [1148, 451] on div "Contacto Nombre * Tipo de identificador * Seleccionar Identificador * Tamaño or…" at bounding box center [879, 404] width 1257 height 635
click at [273, 68] on span at bounding box center [278, 61] width 16 height 16
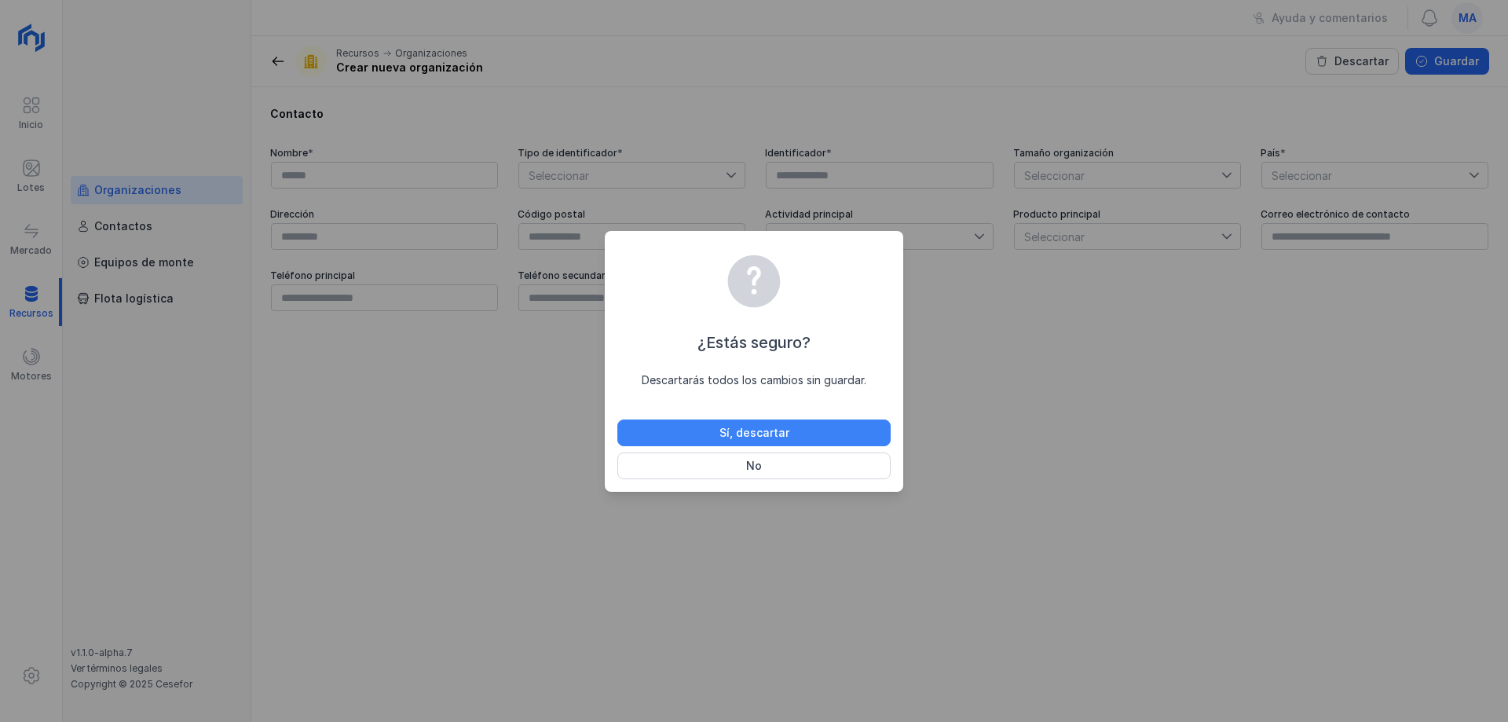
click at [796, 437] on button "Sí, descartar" at bounding box center [753, 432] width 273 height 27
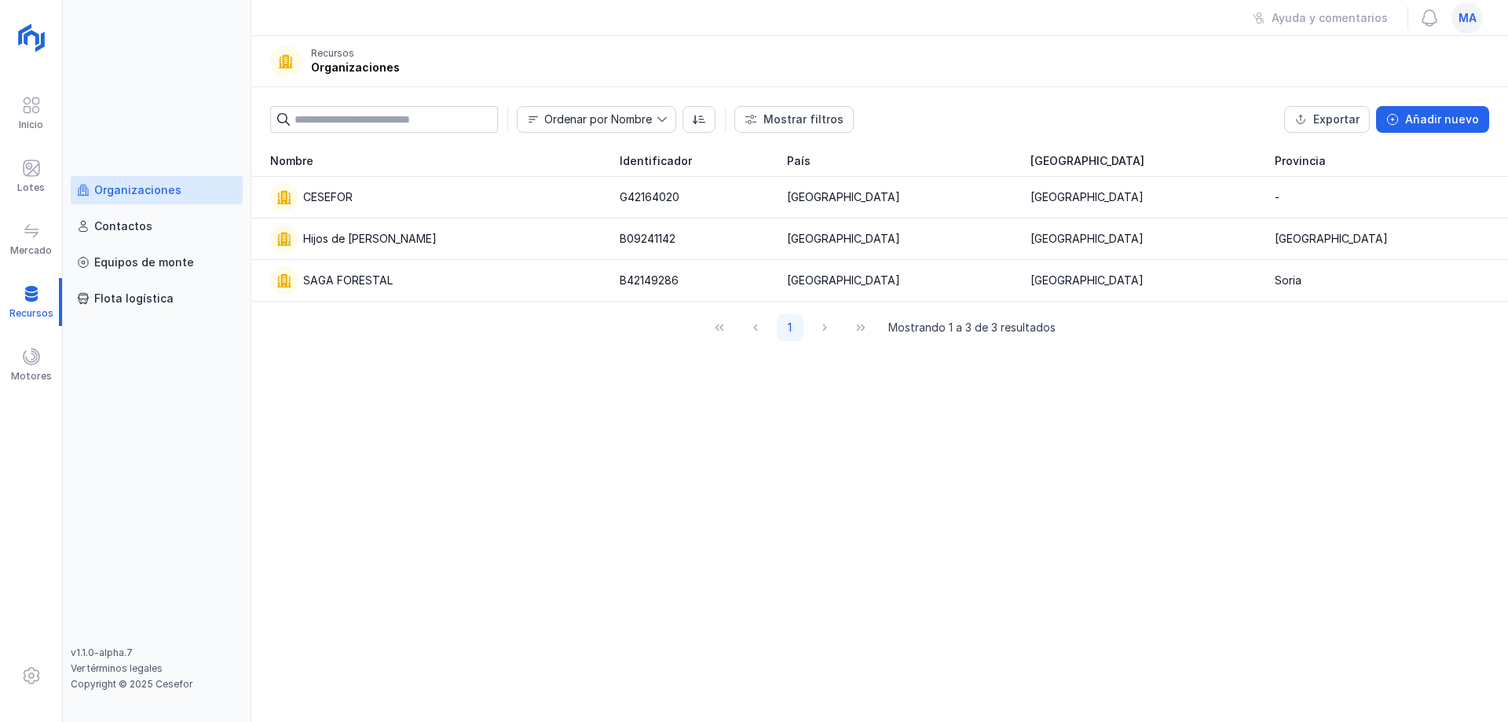
click at [741, 479] on div "Nombre Identificador [GEOGRAPHIC_DATA] CESEFOR G42164020 [GEOGRAPHIC_DATA] [GEO…" at bounding box center [879, 433] width 1257 height 577
click at [1219, 410] on div "Nombre Identificador [GEOGRAPHIC_DATA] CESEFOR G42164020 [GEOGRAPHIC_DATA] [GEO…" at bounding box center [879, 433] width 1257 height 577
click at [909, 430] on div "Nombre Identificador [GEOGRAPHIC_DATA] CESEFOR G42164020 [GEOGRAPHIC_DATA] [GEO…" at bounding box center [879, 433] width 1257 height 577
click at [165, 396] on div "Organizaciones Contactos Equipos de [PERSON_NAME] logística" at bounding box center [157, 411] width 172 height 471
click at [35, 167] on span at bounding box center [31, 168] width 19 height 19
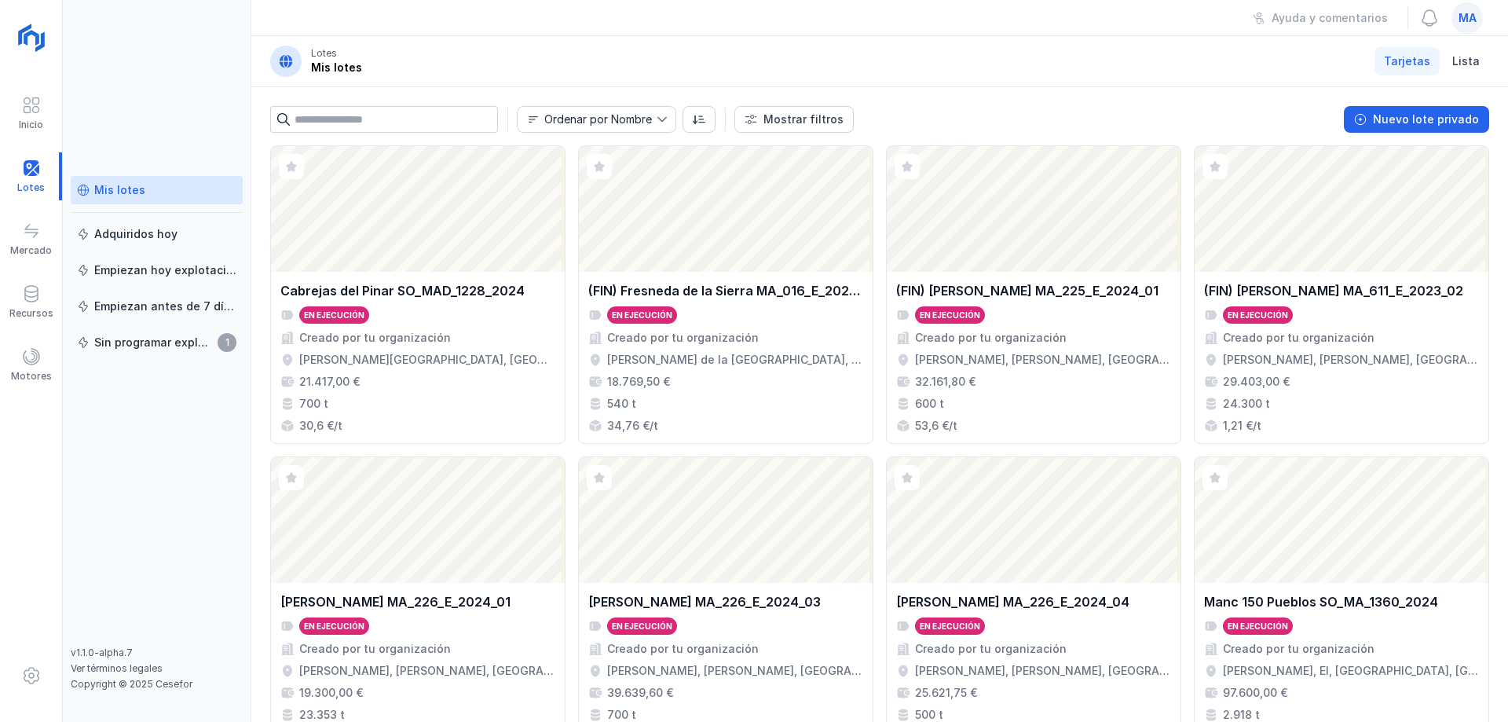
click at [624, 49] on header "Lotes Mis lotes Tarjetas Lista" at bounding box center [879, 61] width 1257 height 51
drag, startPoint x: 1192, startPoint y: 65, endPoint x: 992, endPoint y: 63, distance: 200.3
click at [1188, 64] on header "Lotes Mis lotes Tarjetas Lista" at bounding box center [879, 61] width 1257 height 51
click at [471, 65] on header "Lotes Mis lotes Tarjetas Lista" at bounding box center [879, 61] width 1257 height 51
click at [1075, 106] on div "Ordenar por Nombre Mostrar filtros Nuevo lote privado" at bounding box center [879, 119] width 1219 height 27
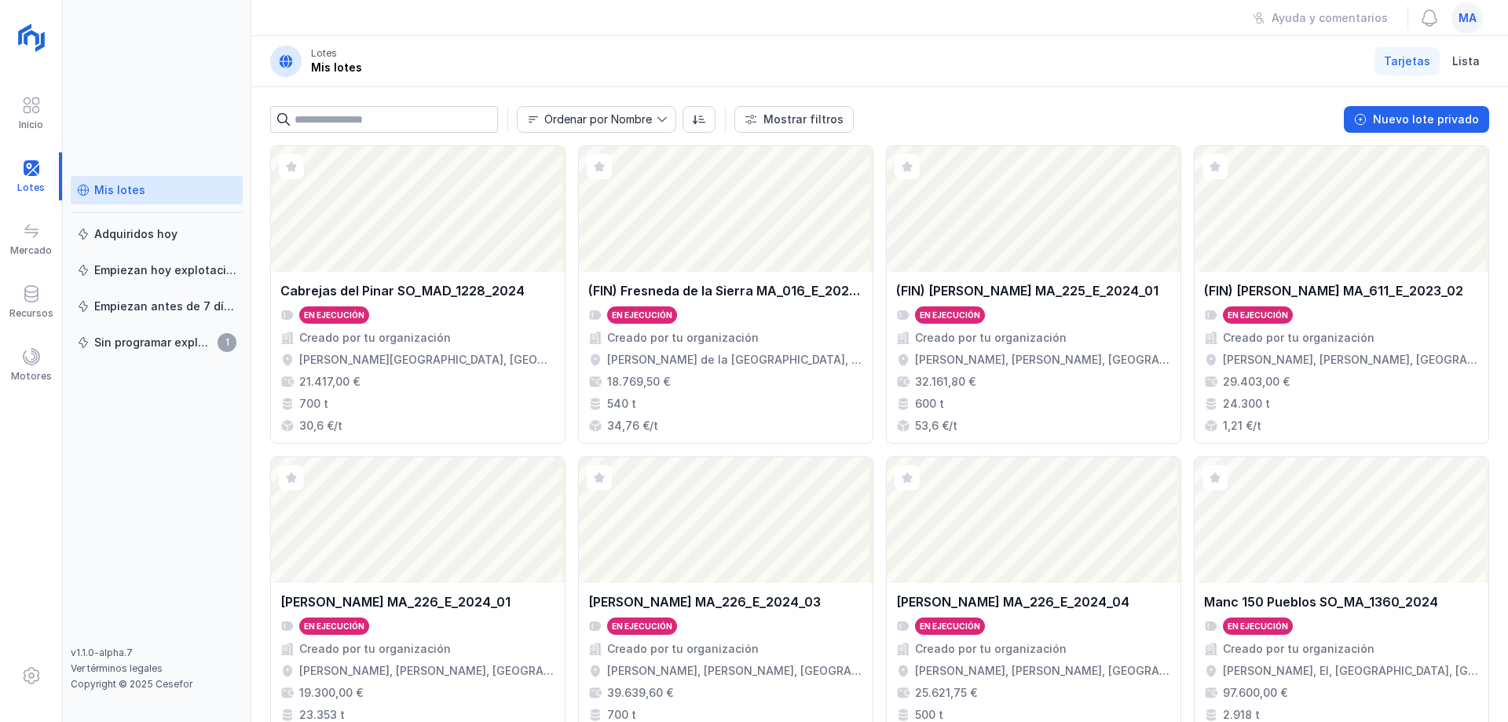
click at [201, 110] on div "Mis lotes Adquiridos [DATE] Empiezan [DATE] explotación Empiezan antes de 7 día…" at bounding box center [157, 361] width 189 height 722
drag, startPoint x: 191, startPoint y: 505, endPoint x: 182, endPoint y: 504, distance: 8.8
click at [187, 508] on div "Mis lotes Adquiridos [DATE] Empiezan [DATE] explotación Empiezan antes de 7 día…" at bounding box center [157, 411] width 172 height 471
click at [917, 51] on header "Lotes Mis lotes Tarjetas Lista" at bounding box center [879, 61] width 1257 height 51
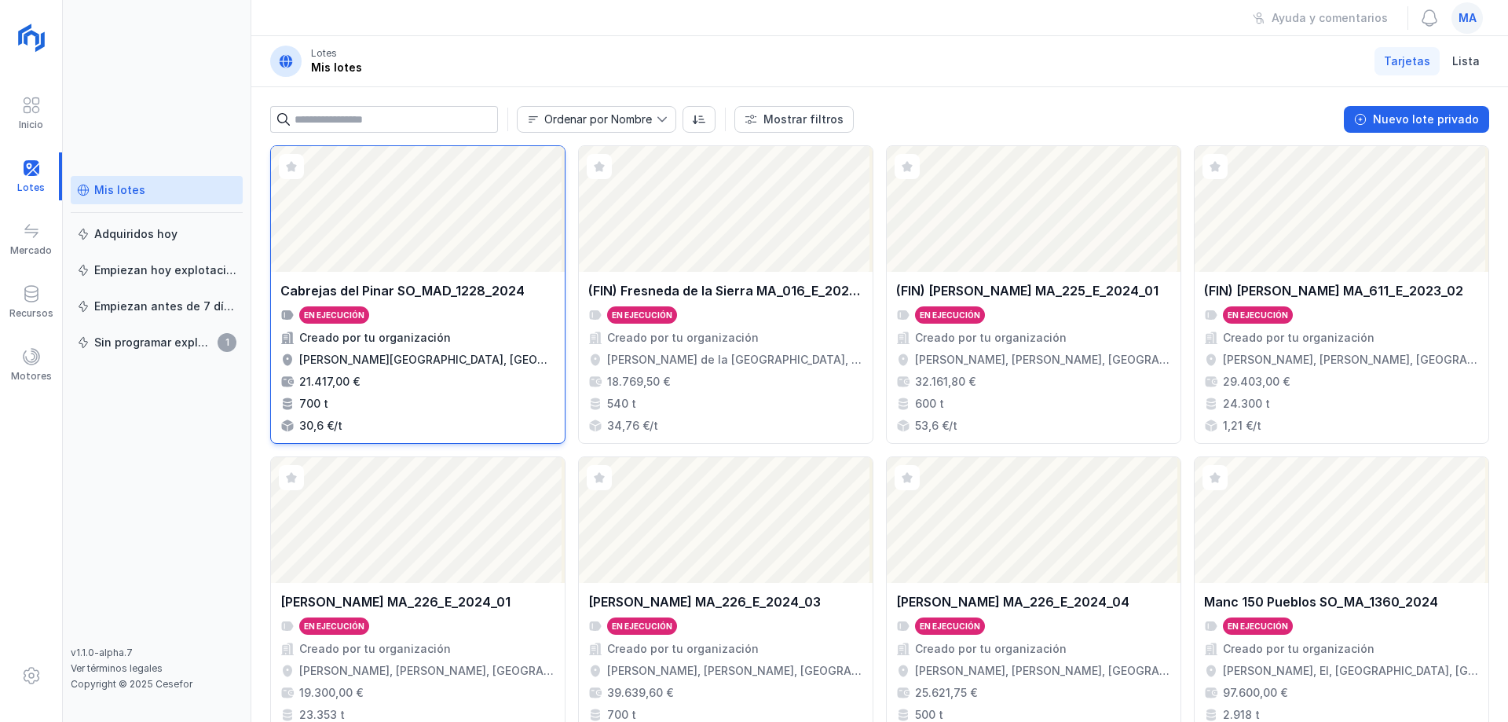
click at [507, 230] on div "Abrir lote" at bounding box center [418, 209] width 294 height 126
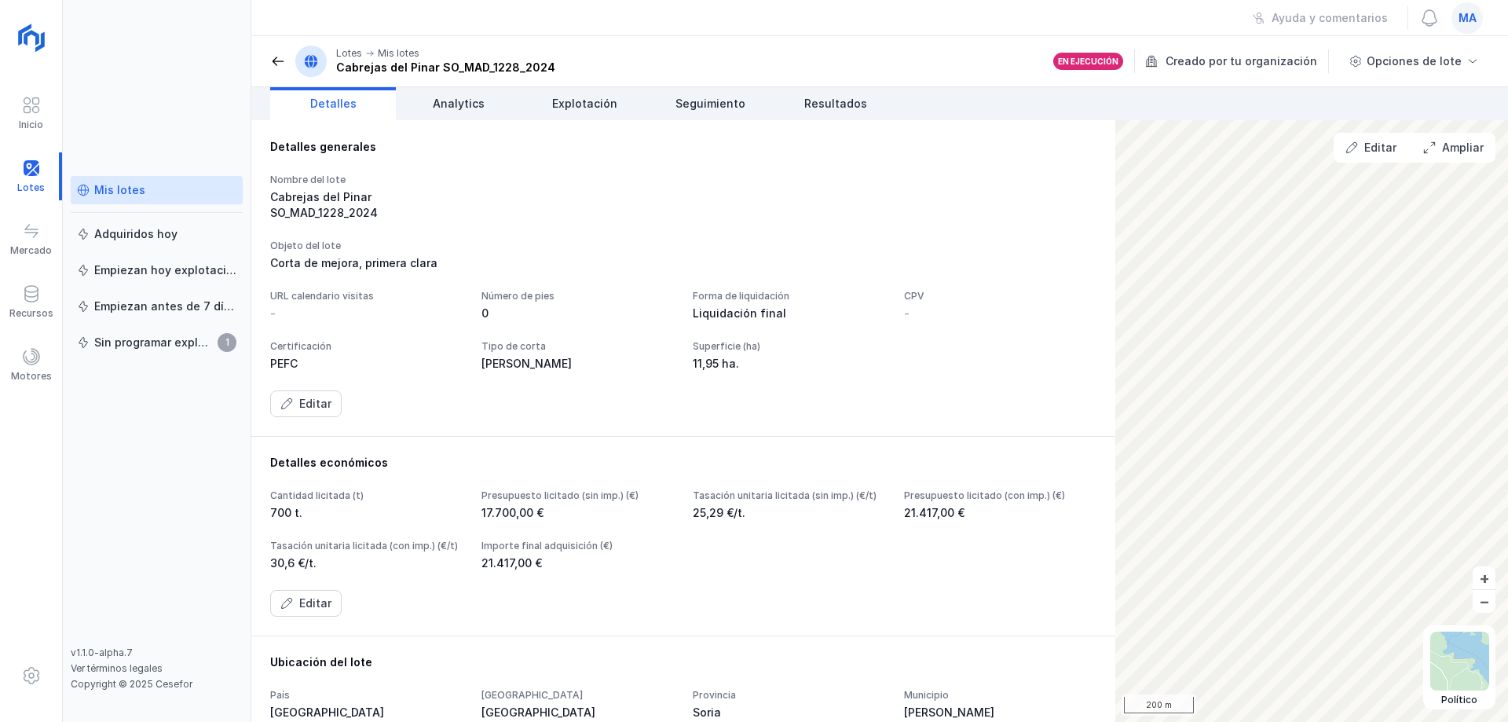
click at [281, 60] on span at bounding box center [278, 61] width 16 height 16
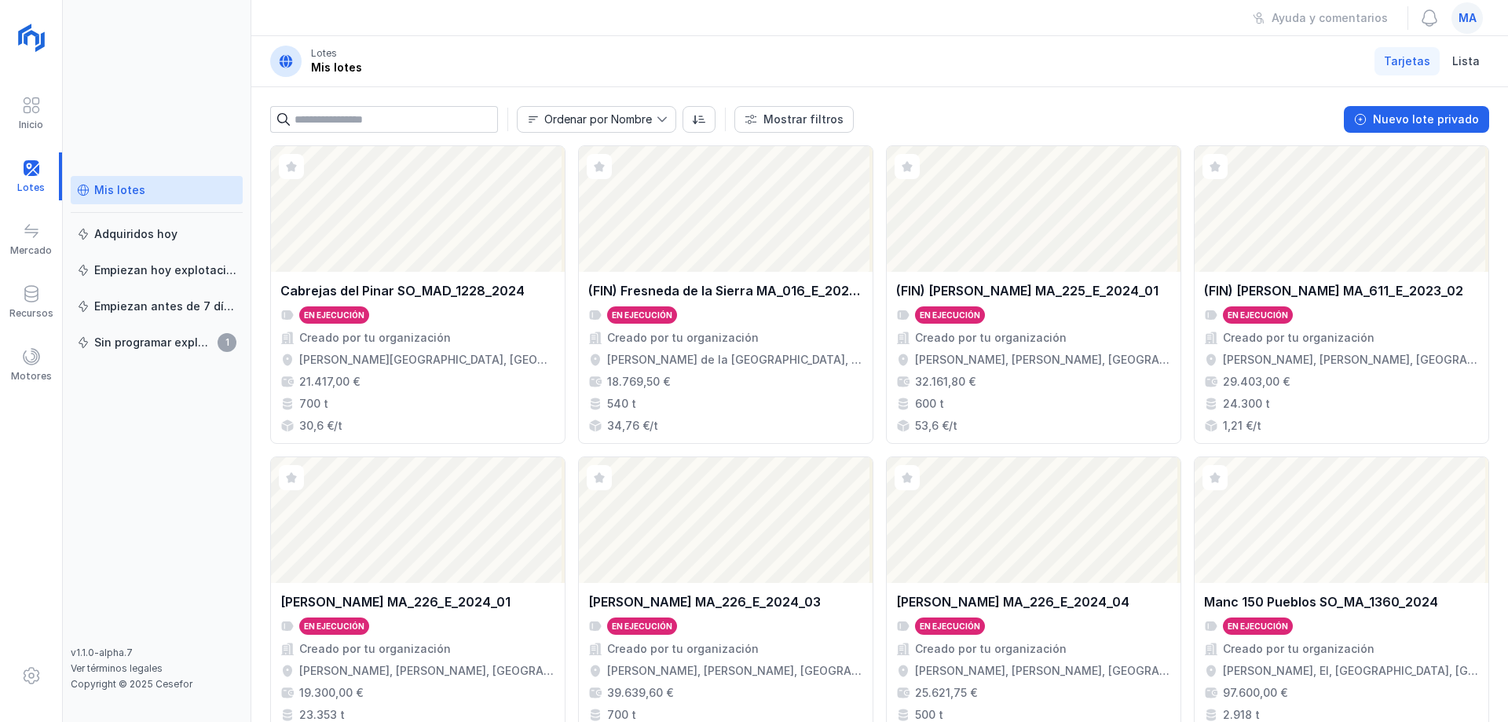
click at [244, 78] on div "Mis lotes Adquiridos [DATE] Empiezan [DATE] explotación Empiezan antes de 7 día…" at bounding box center [157, 361] width 189 height 722
click at [290, 19] on div "Ayuda y comentarios ma" at bounding box center [879, 18] width 1257 height 36
click at [217, 46] on div "Mis lotes Adquiridos [DATE] Empiezan [DATE] explotación Empiezan antes de 7 día…" at bounding box center [157, 361] width 189 height 722
click at [33, 372] on div "Motores" at bounding box center [31, 376] width 41 height 13
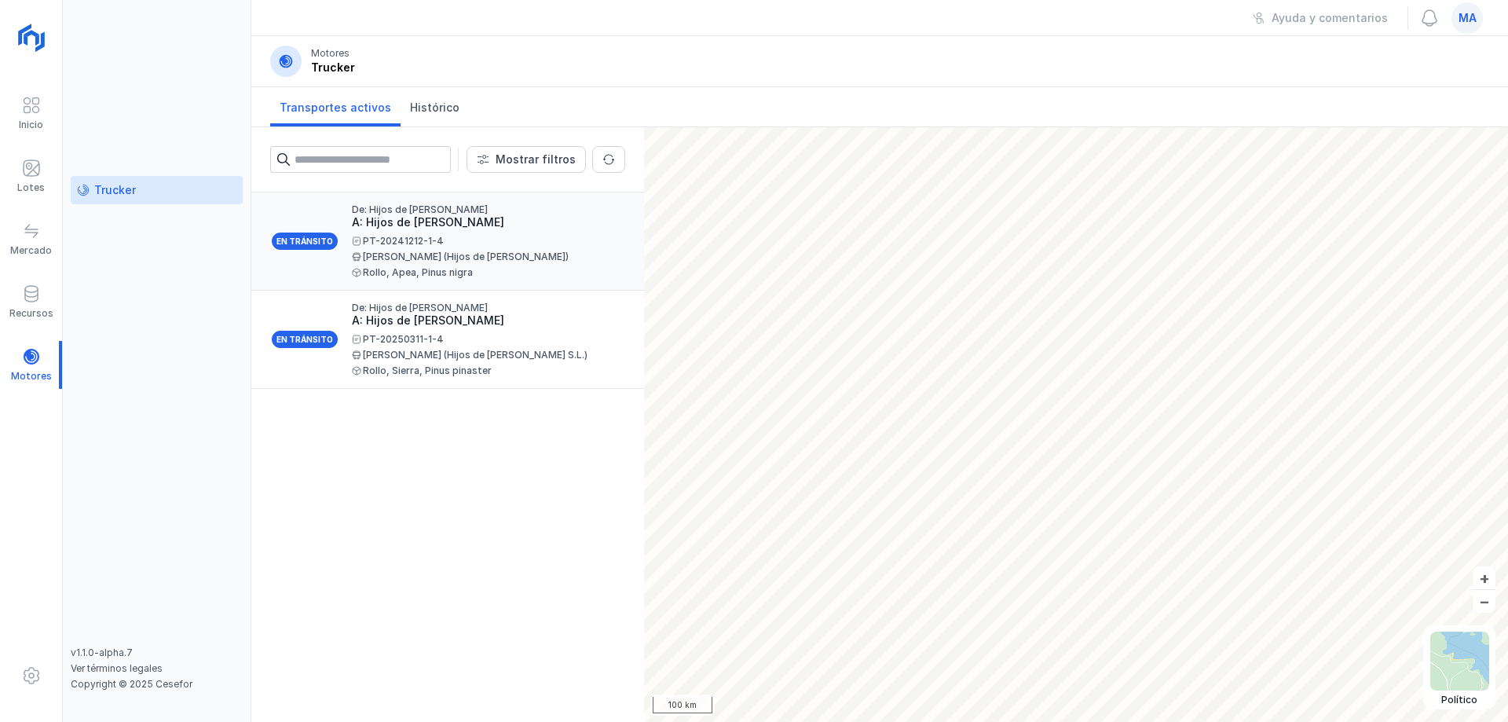
drag, startPoint x: 413, startPoint y: 233, endPoint x: 378, endPoint y: 254, distance: 41.2
click at [378, 254] on div "[PERSON_NAME] (Hijos de [PERSON_NAME])" at bounding box center [482, 256] width 261 height 9
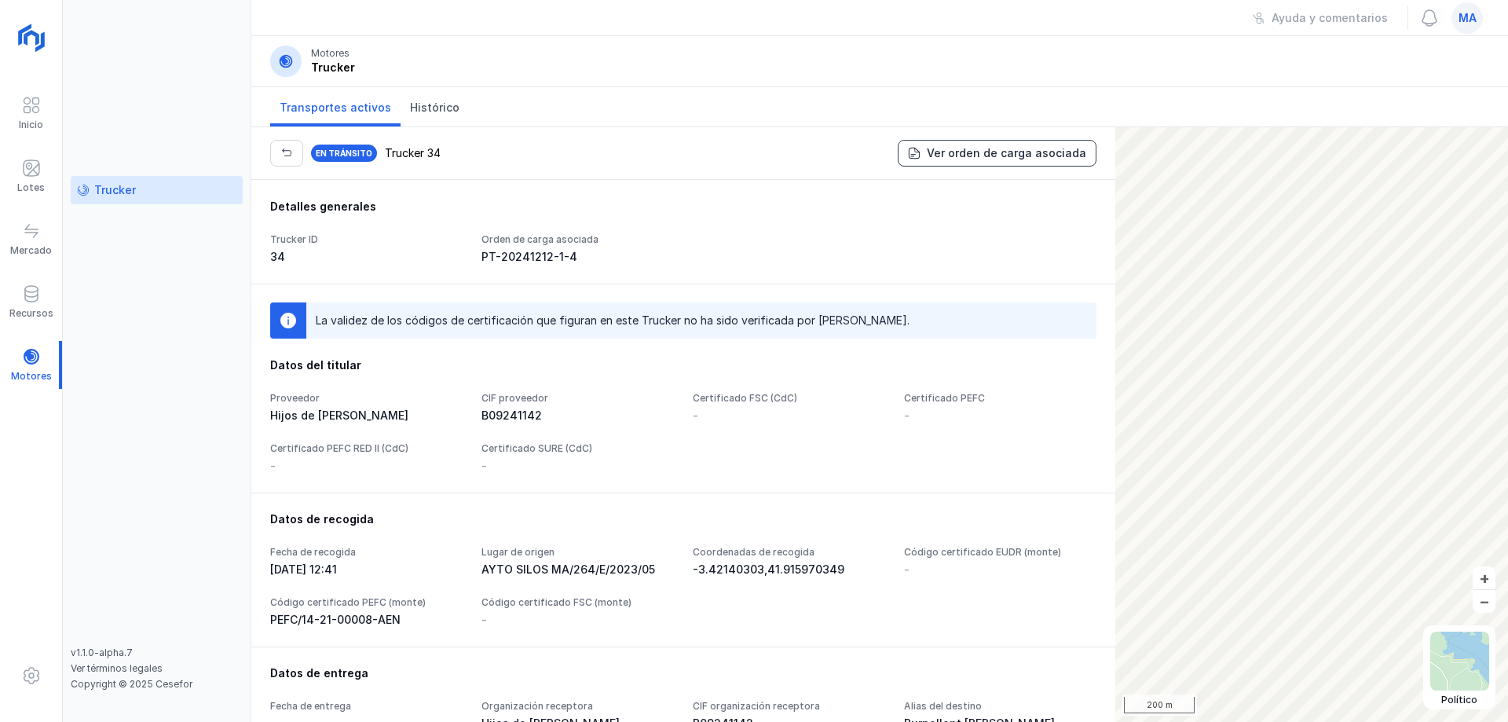
click at [1038, 152] on div "Ver orden de carga asociada" at bounding box center [1006, 153] width 159 height 16
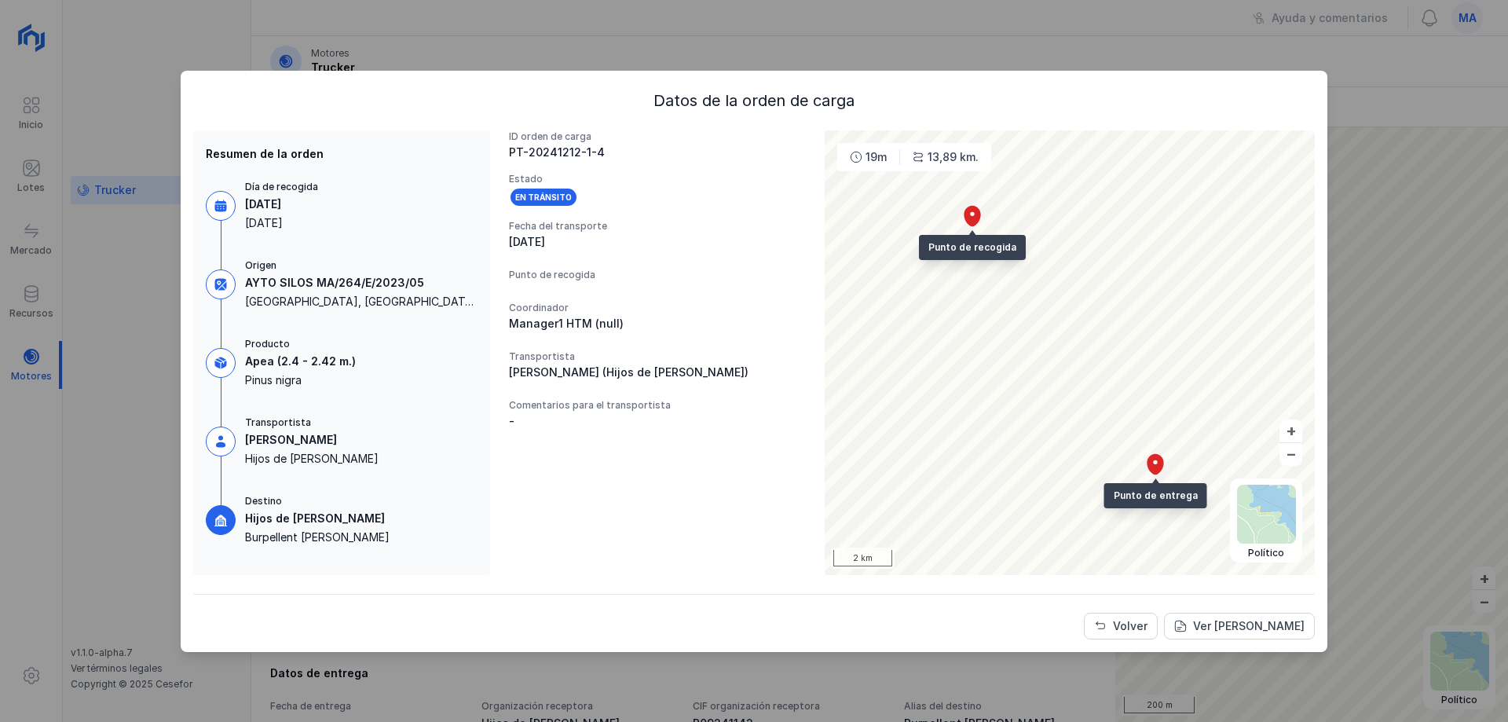
click at [1174, 624] on div "Volver Ver [PERSON_NAME]" at bounding box center [754, 626] width 1122 height 27
click at [1137, 626] on div "Volver" at bounding box center [1130, 626] width 35 height 16
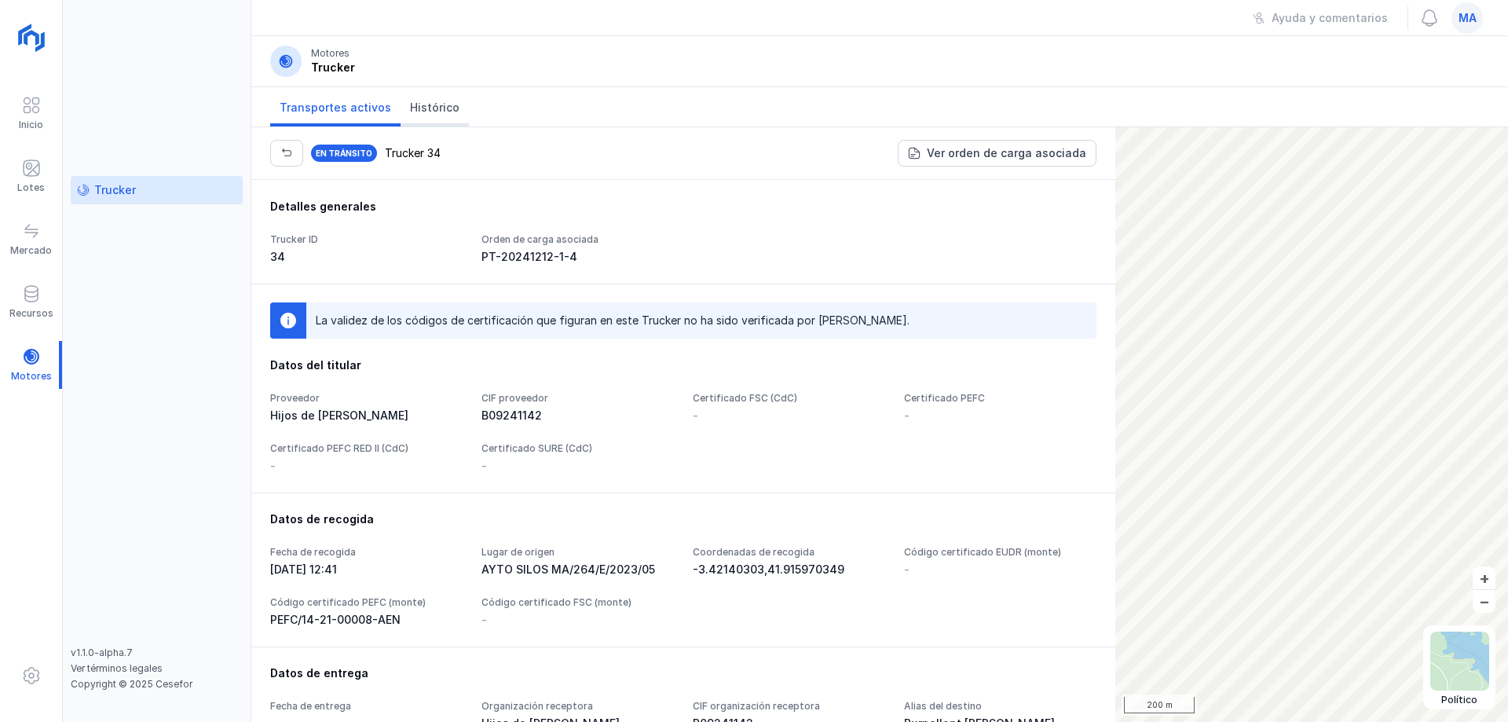
click at [430, 112] on span "Histórico" at bounding box center [434, 108] width 49 height 16
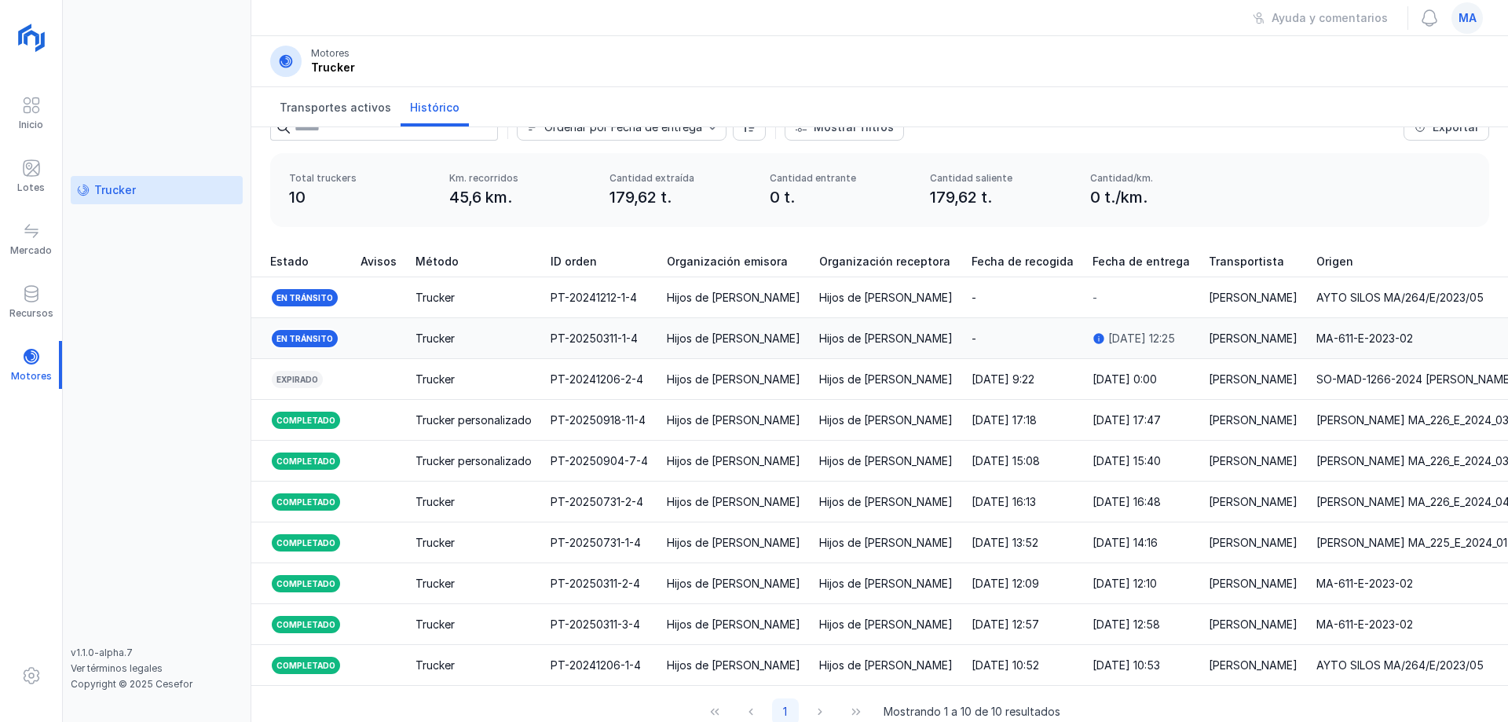
scroll to position [60, 0]
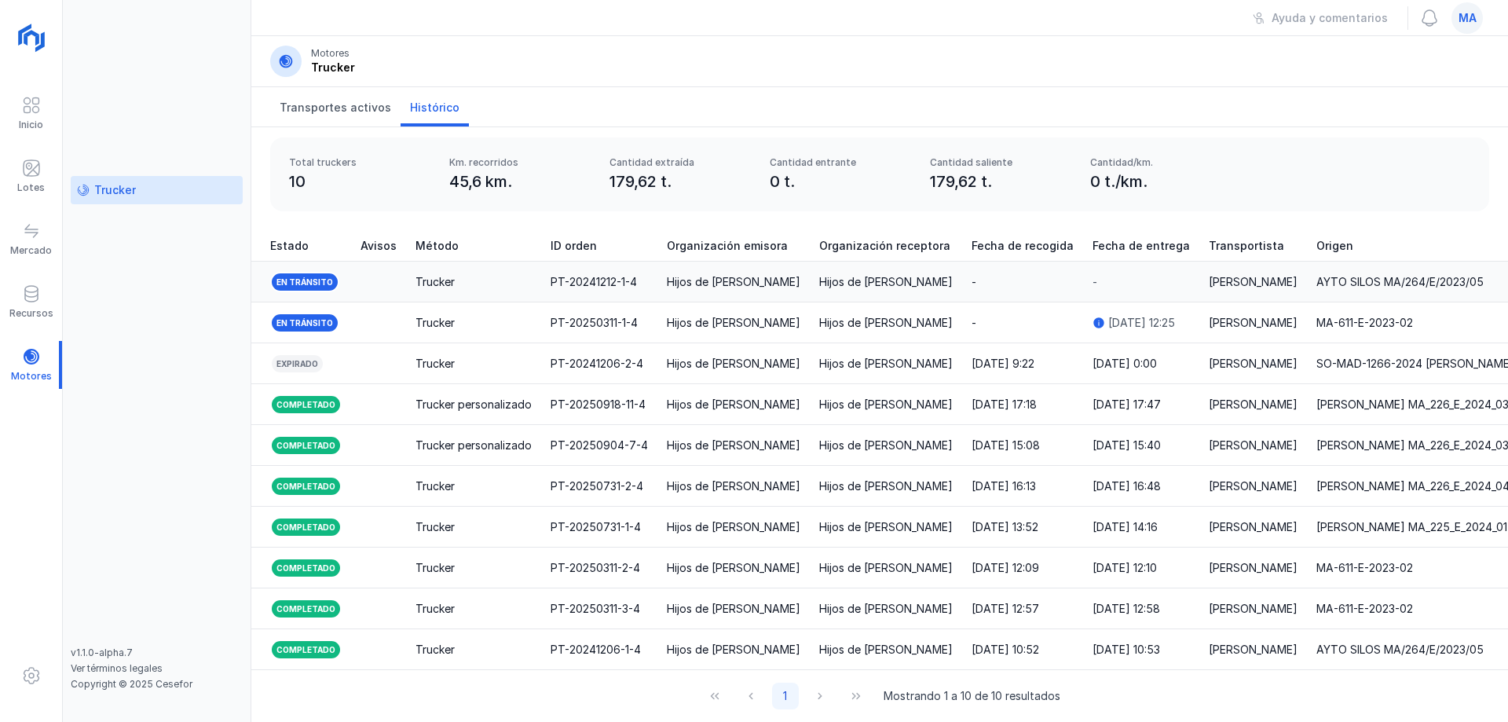
click at [437, 280] on td "Trucker" at bounding box center [473, 282] width 135 height 41
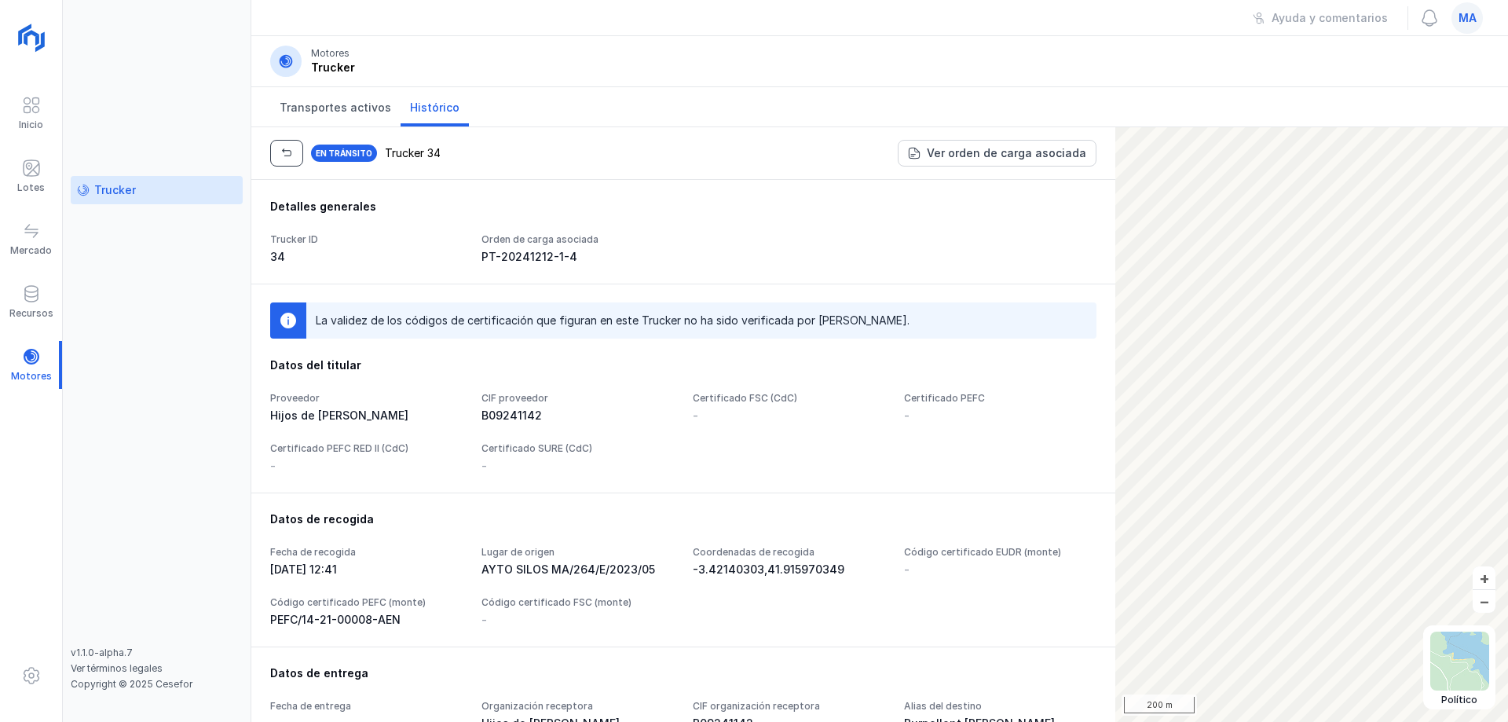
click at [290, 141] on button "button" at bounding box center [286, 153] width 33 height 27
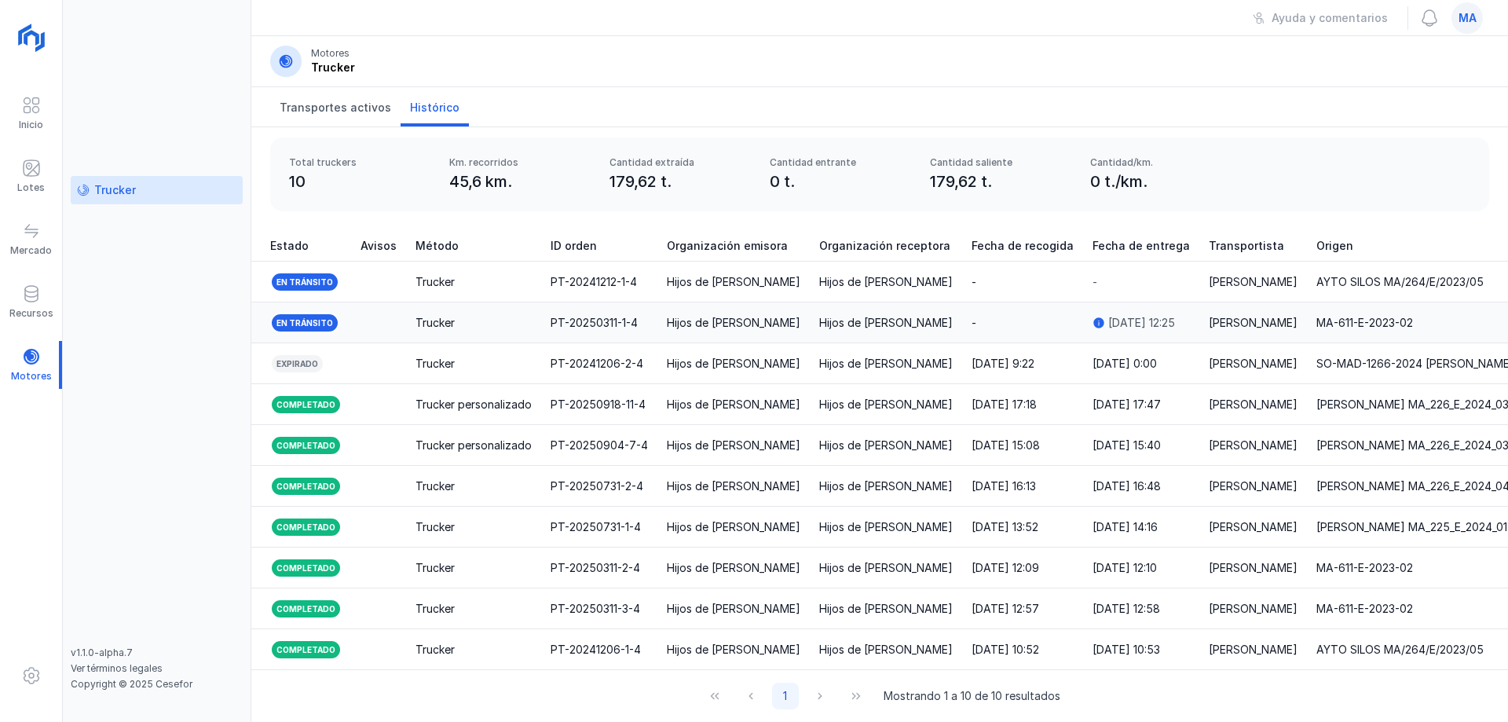
click at [1109, 315] on div "[DATE] 12:25" at bounding box center [1141, 323] width 67 height 16
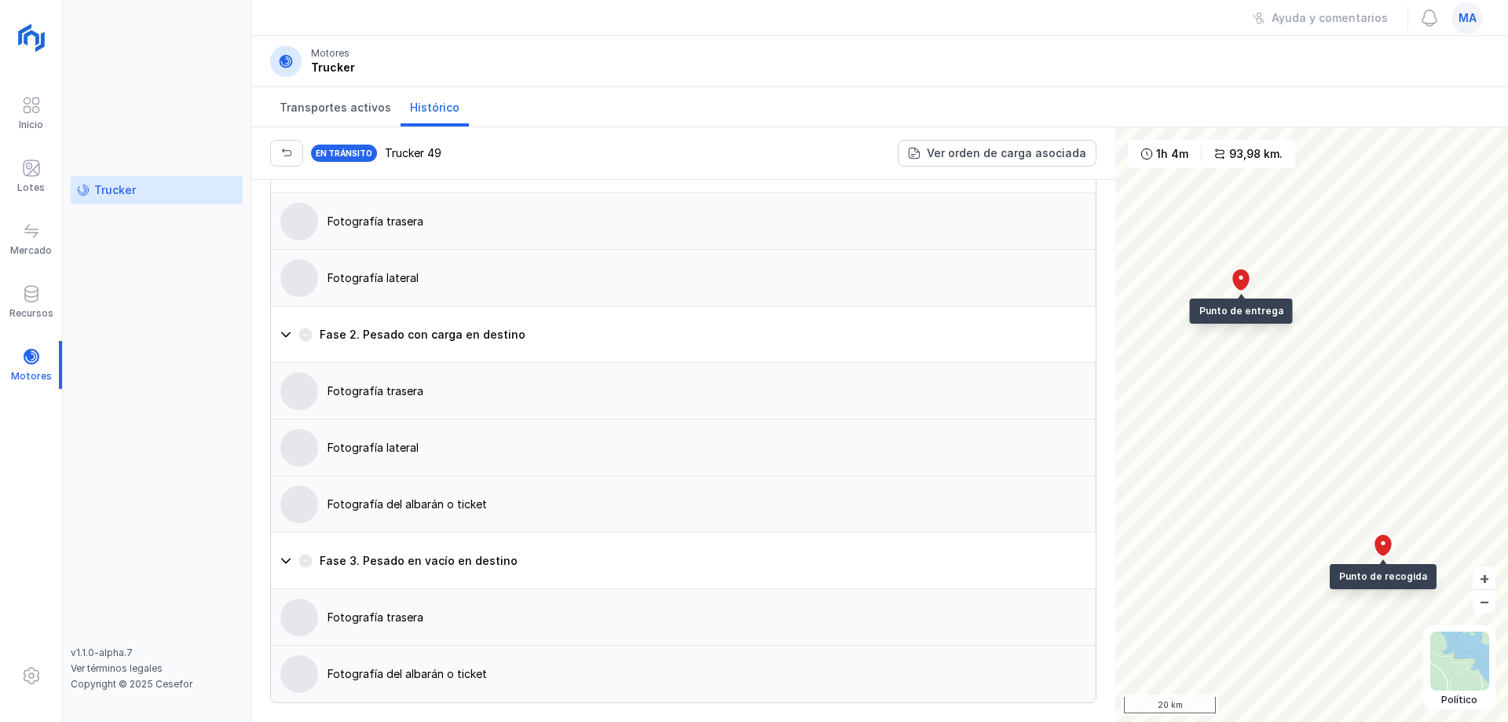
scroll to position [1227, 0]
click at [413, 672] on div "Fotografía del albarán o ticket" at bounding box center [407, 674] width 159 height 16
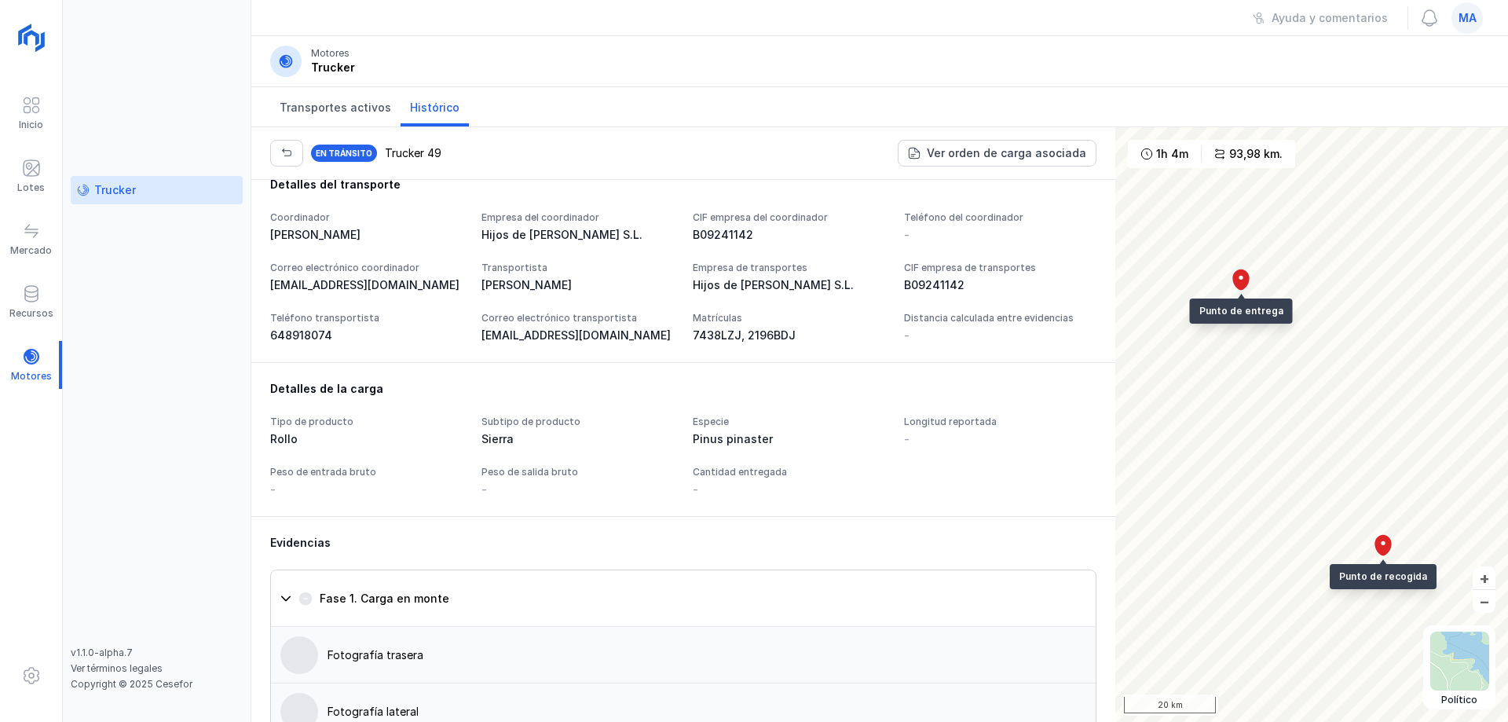
scroll to position [520, 0]
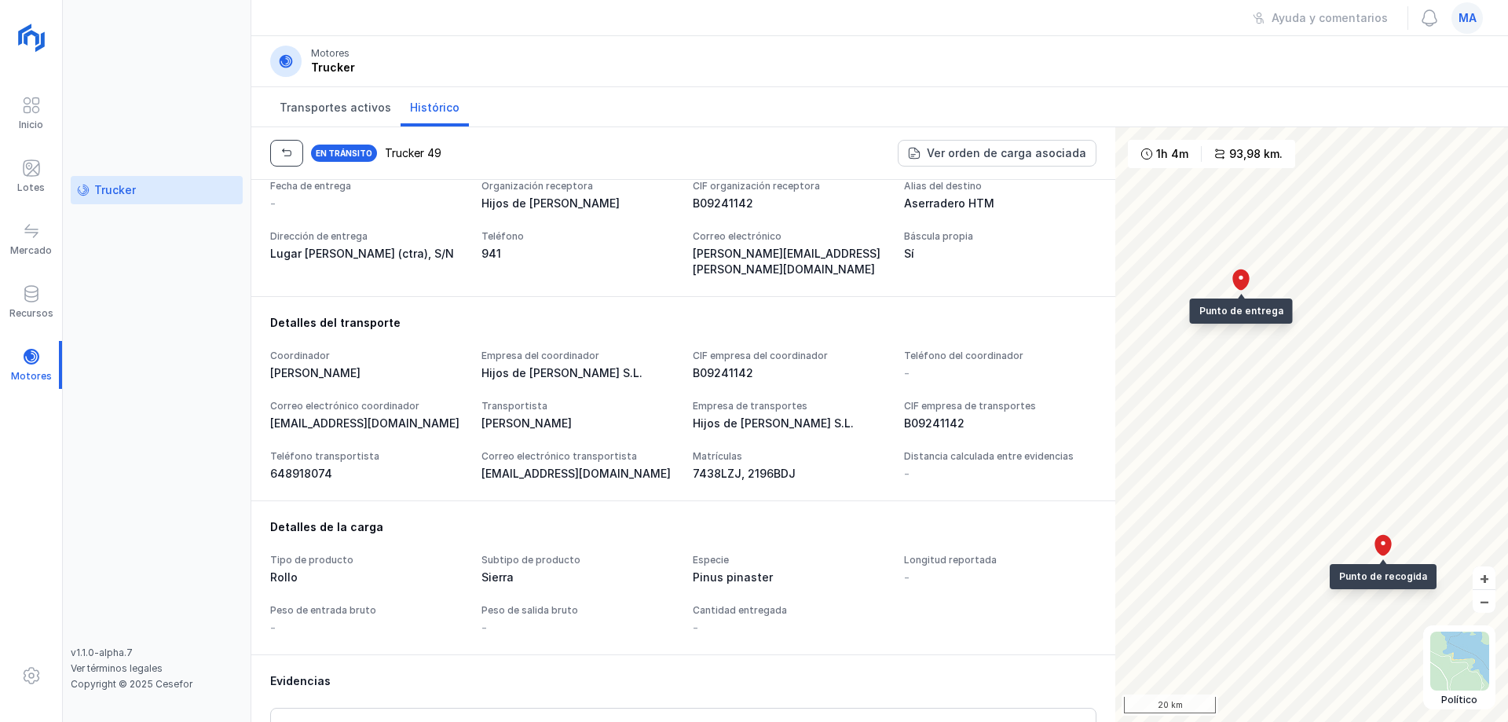
click at [291, 154] on span "button" at bounding box center [286, 153] width 13 height 13
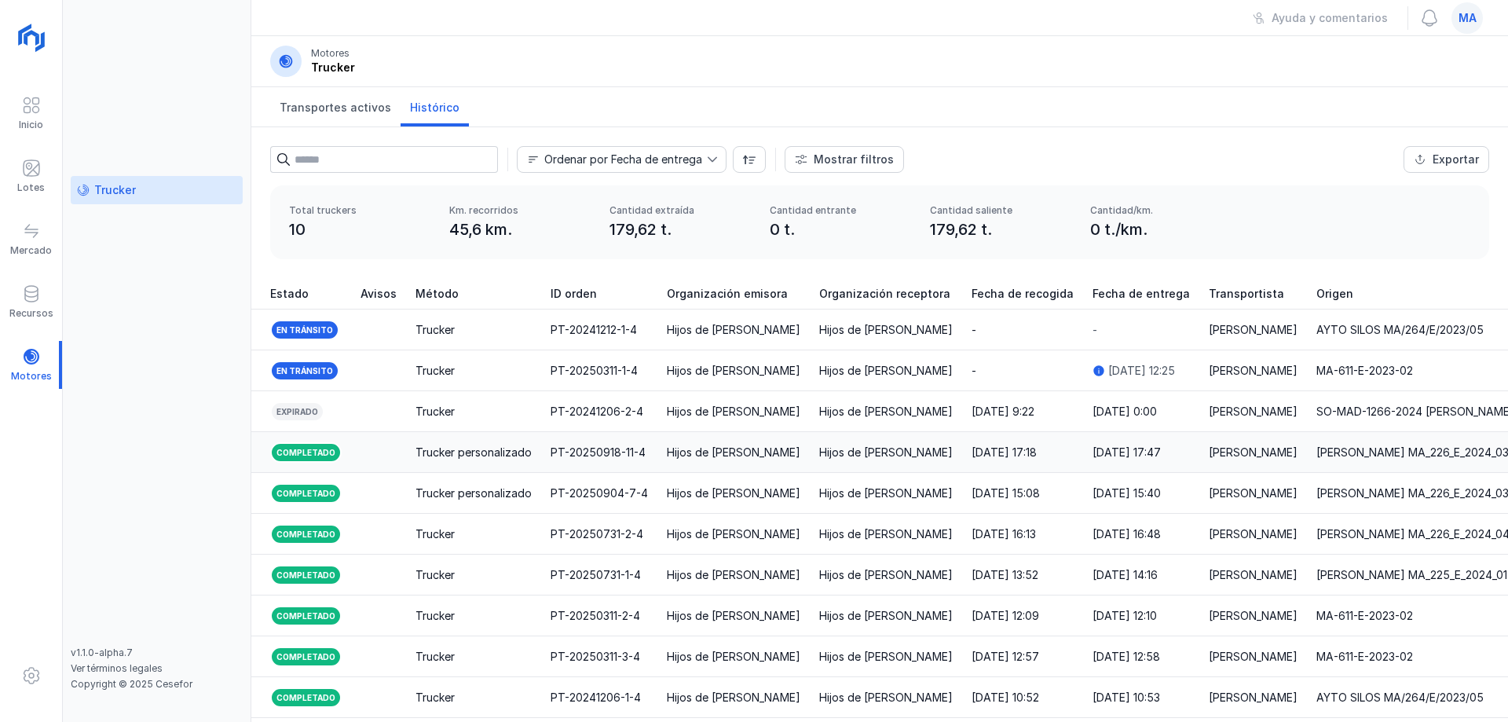
click at [507, 452] on div "Trucker personalizado" at bounding box center [474, 453] width 116 height 16
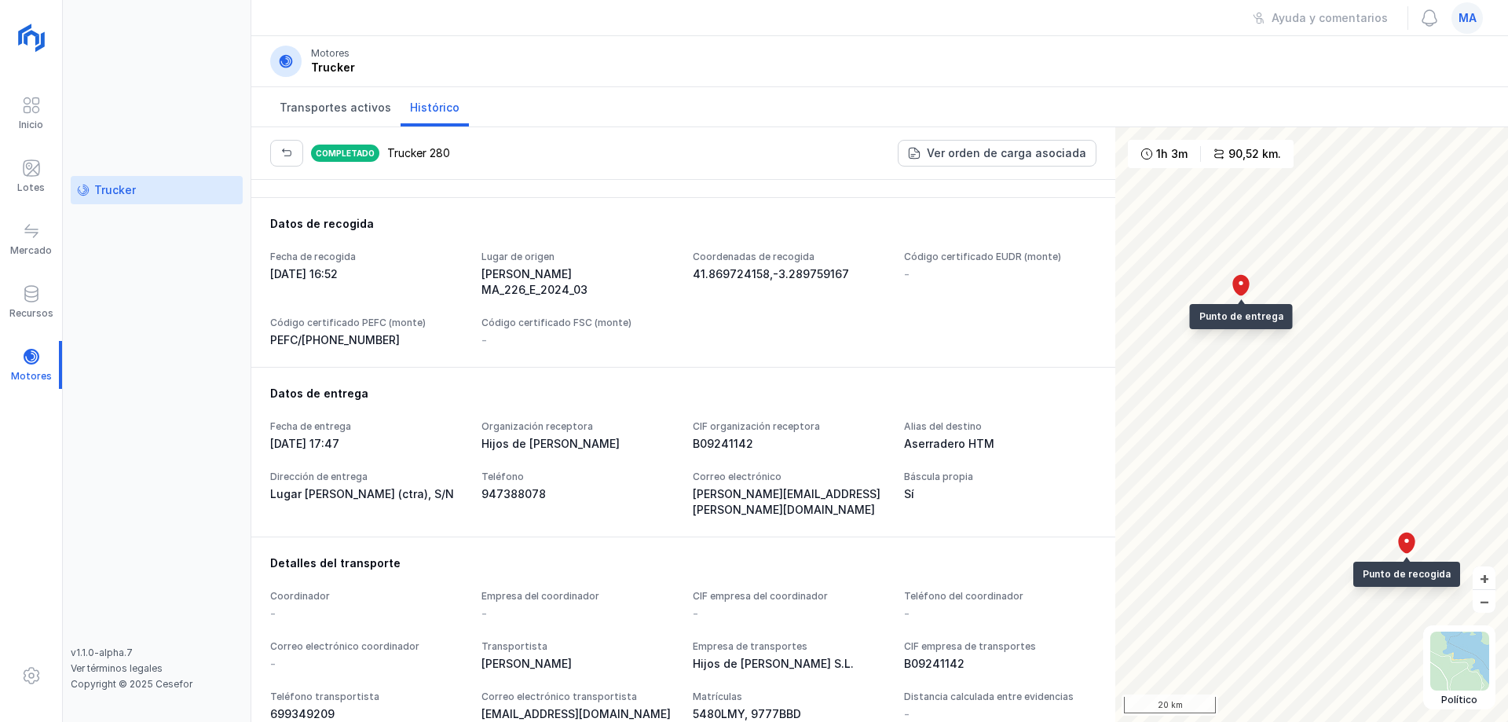
scroll to position [314, 0]
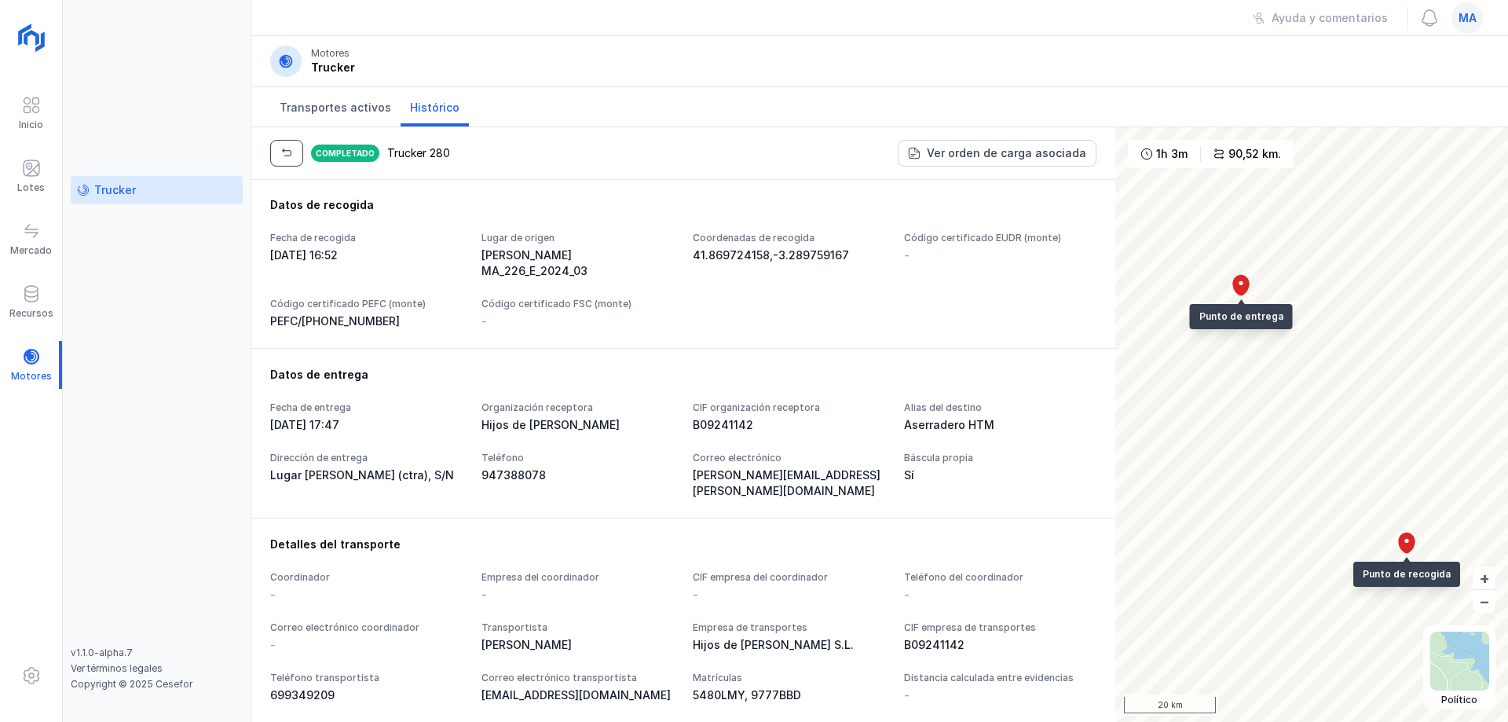
click at [293, 156] on button "button" at bounding box center [286, 153] width 33 height 27
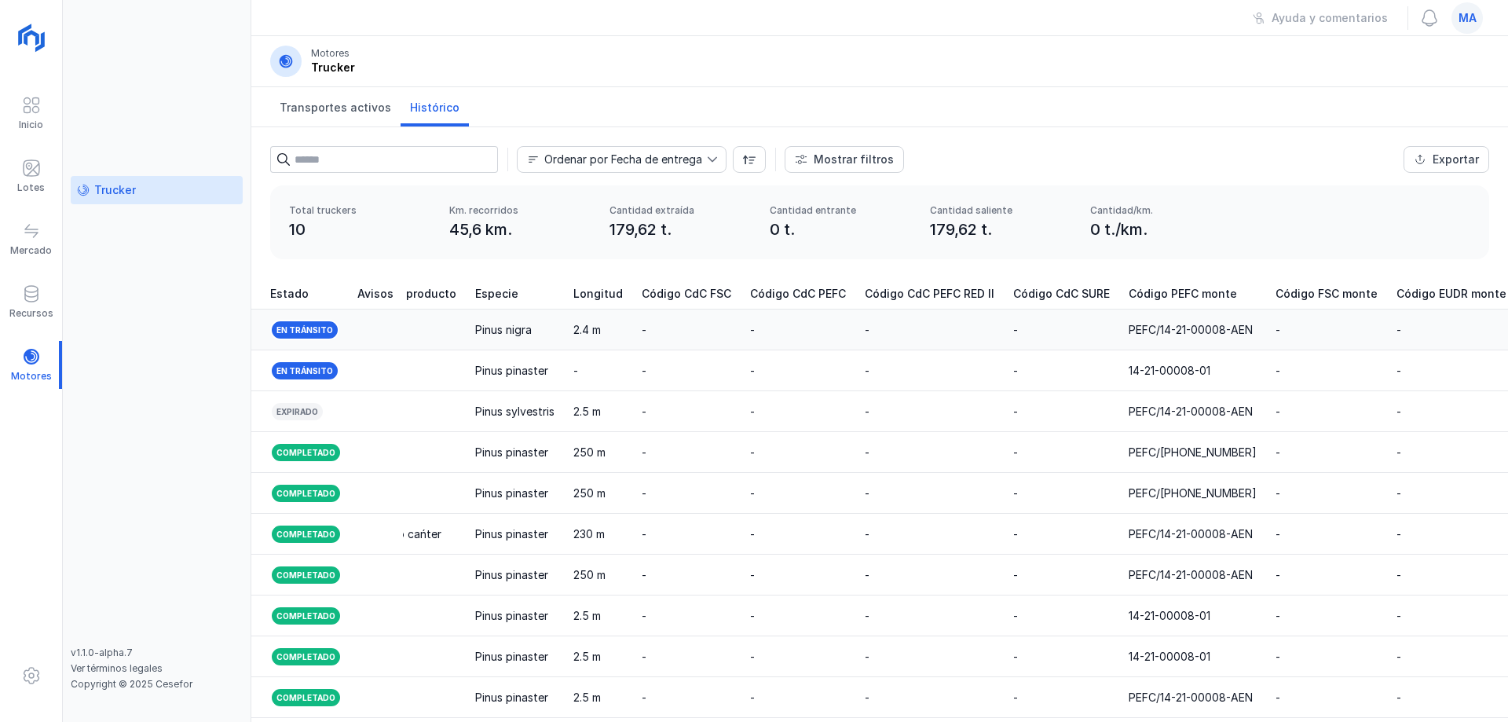
click at [1190, 330] on div "PEFC/14-21-00008-AEN" at bounding box center [1191, 330] width 124 height 16
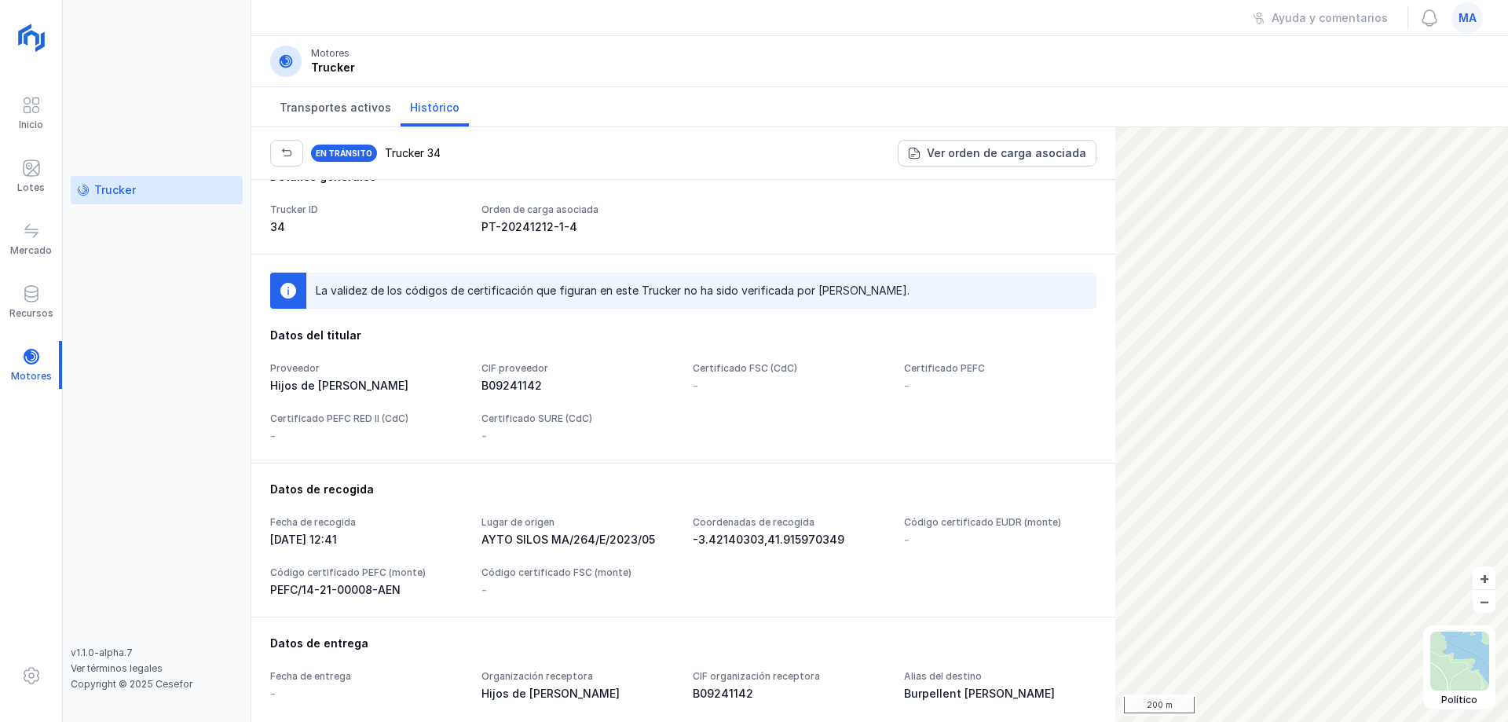
scroll to position [79, 0]
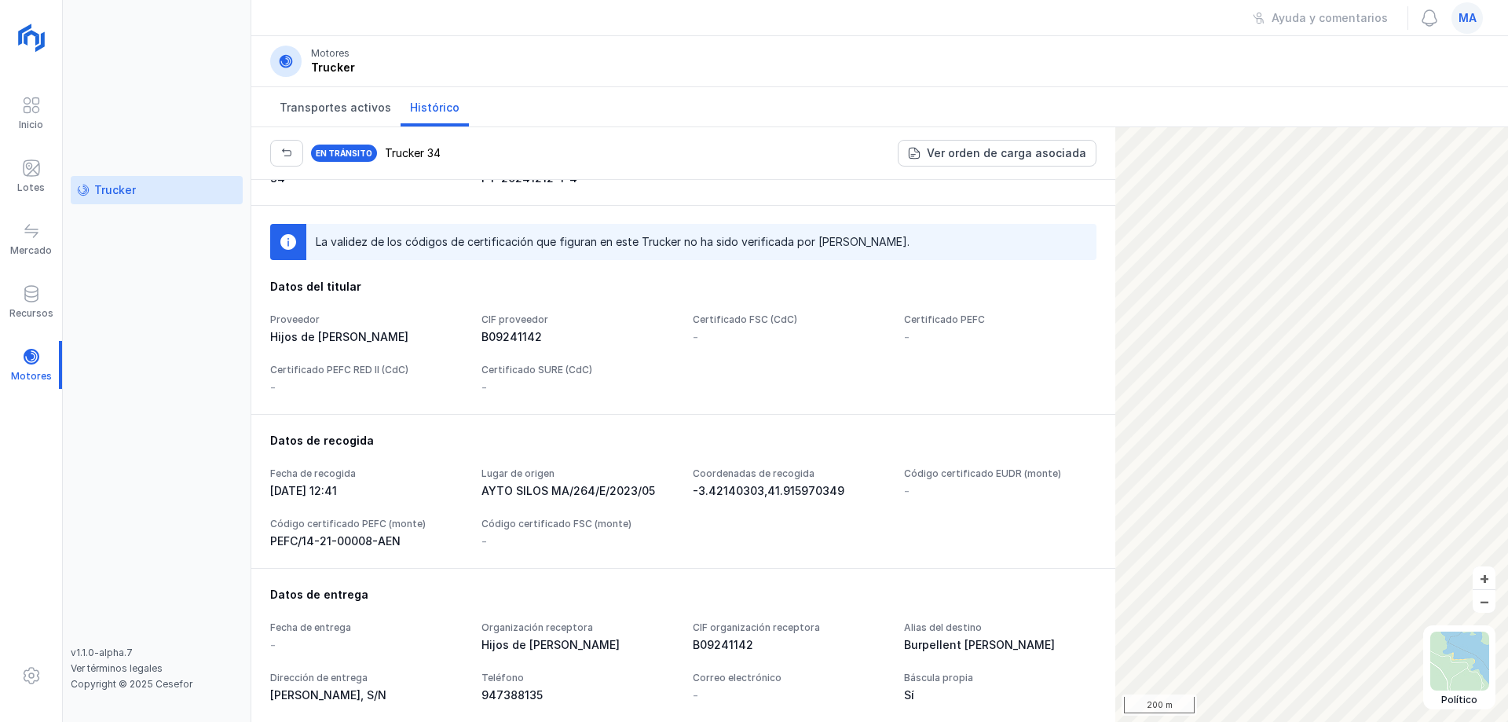
click at [235, 370] on div "Trucker" at bounding box center [157, 411] width 172 height 471
click at [188, 74] on div "Trucker v1.1.0-alpha.7 Ver términos legales Copyright © 2025 Cesefor" at bounding box center [157, 361] width 189 height 722
